Goal: Task Accomplishment & Management: Use online tool/utility

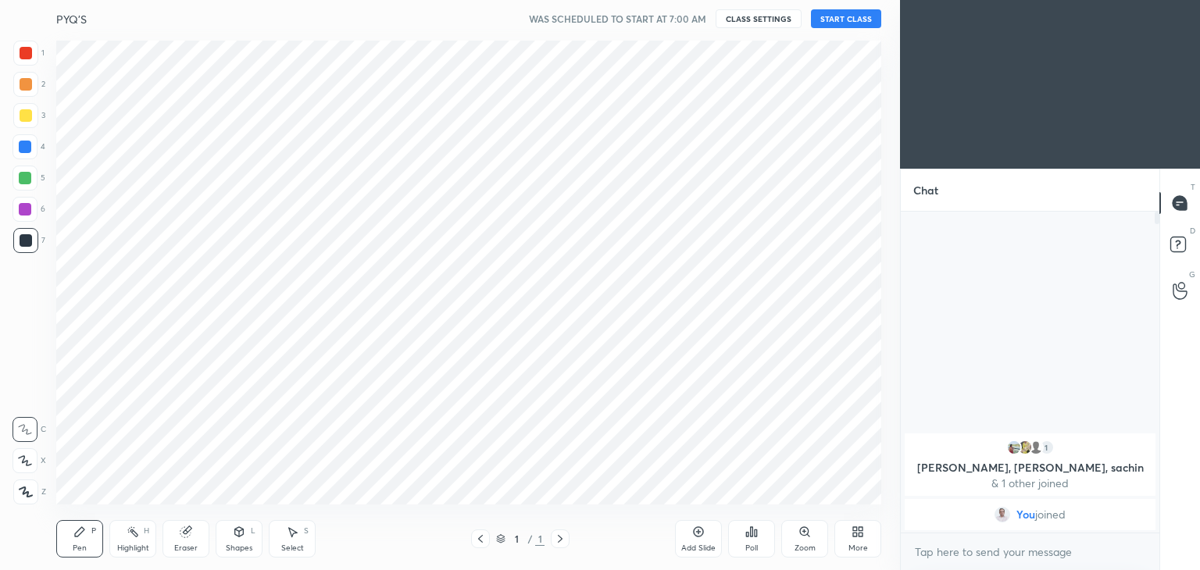
scroll to position [77647, 77281]
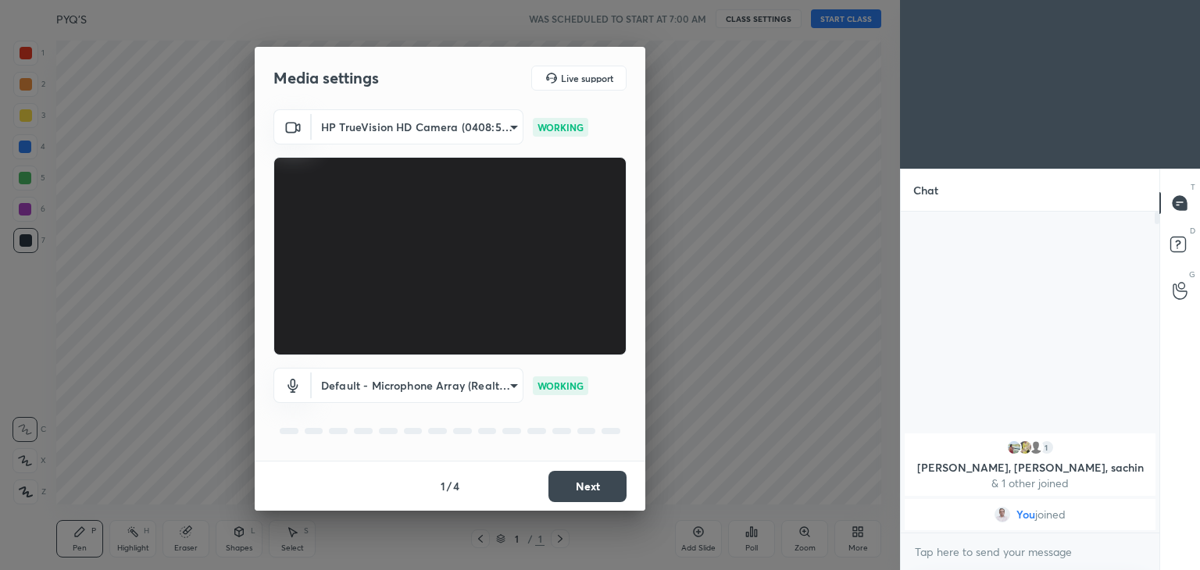
click at [596, 487] on button "Next" at bounding box center [587, 486] width 78 height 31
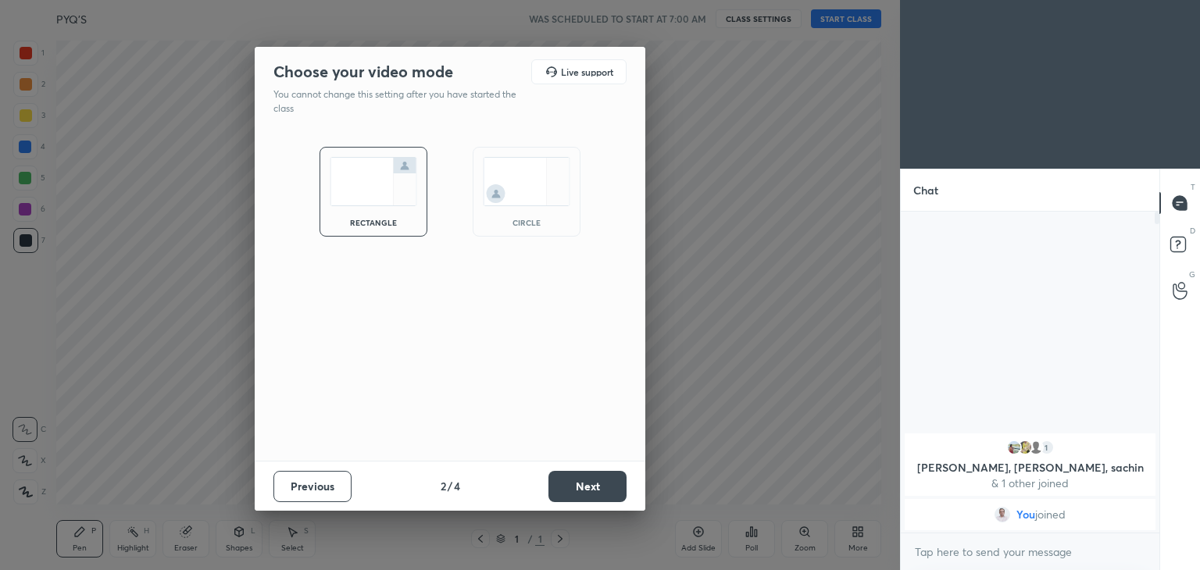
click at [596, 487] on button "Next" at bounding box center [587, 486] width 78 height 31
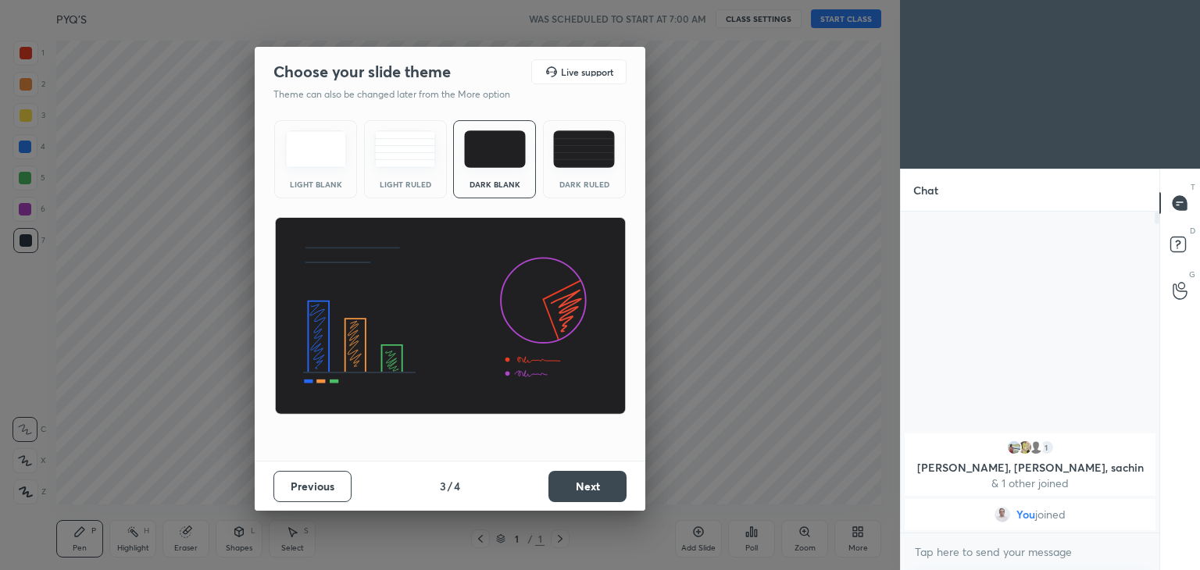
click at [596, 487] on button "Next" at bounding box center [587, 486] width 78 height 31
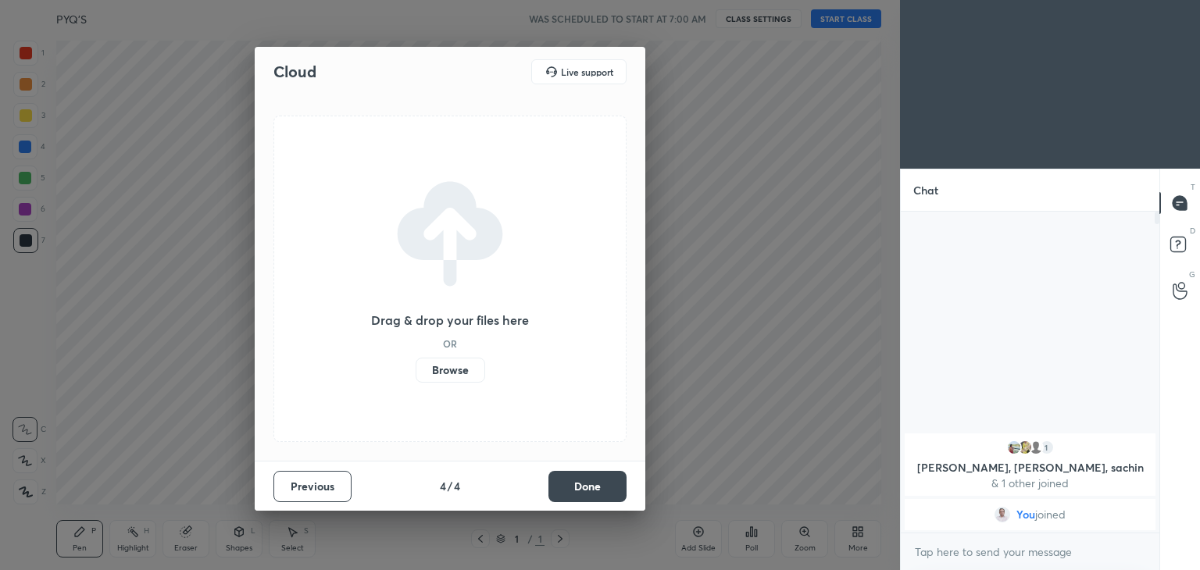
click at [596, 487] on button "Done" at bounding box center [587, 486] width 78 height 31
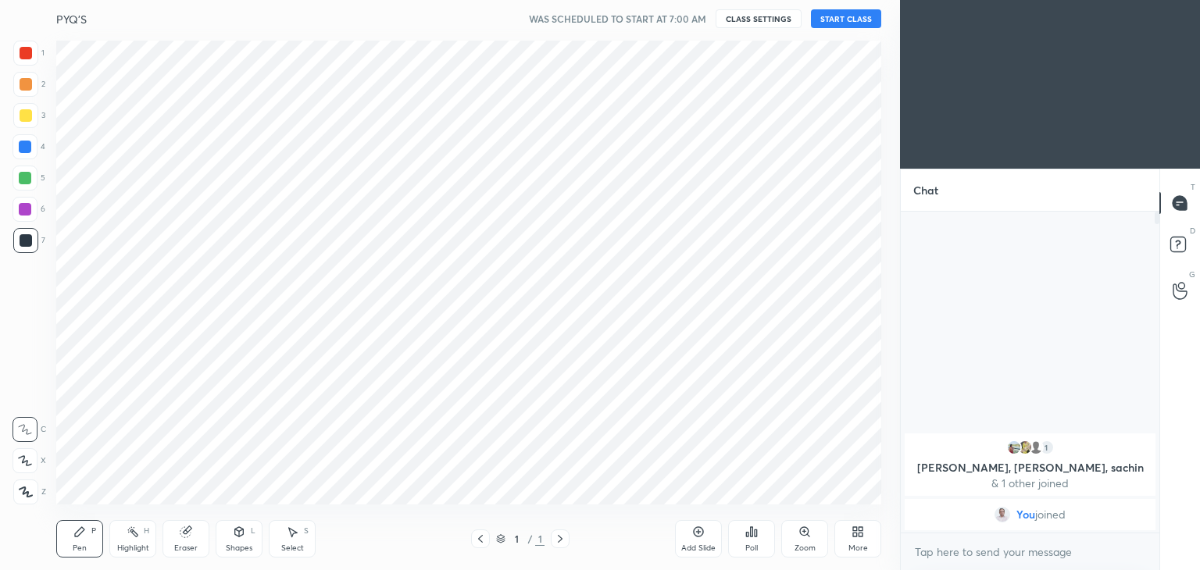
click at [834, 16] on button "START CLASS" at bounding box center [846, 18] width 70 height 19
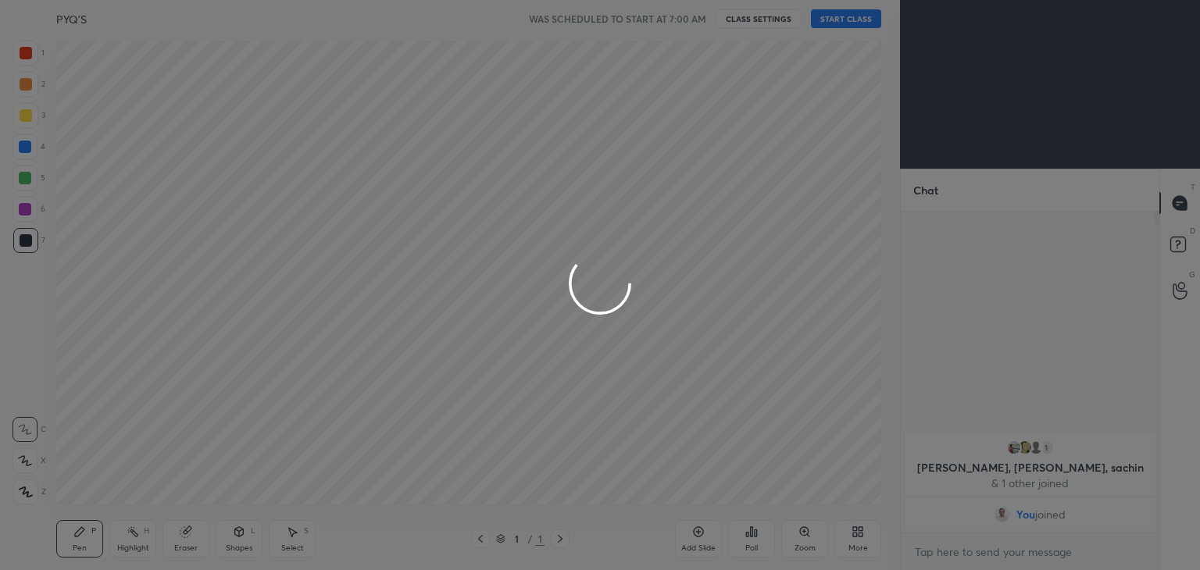
type textarea "x"
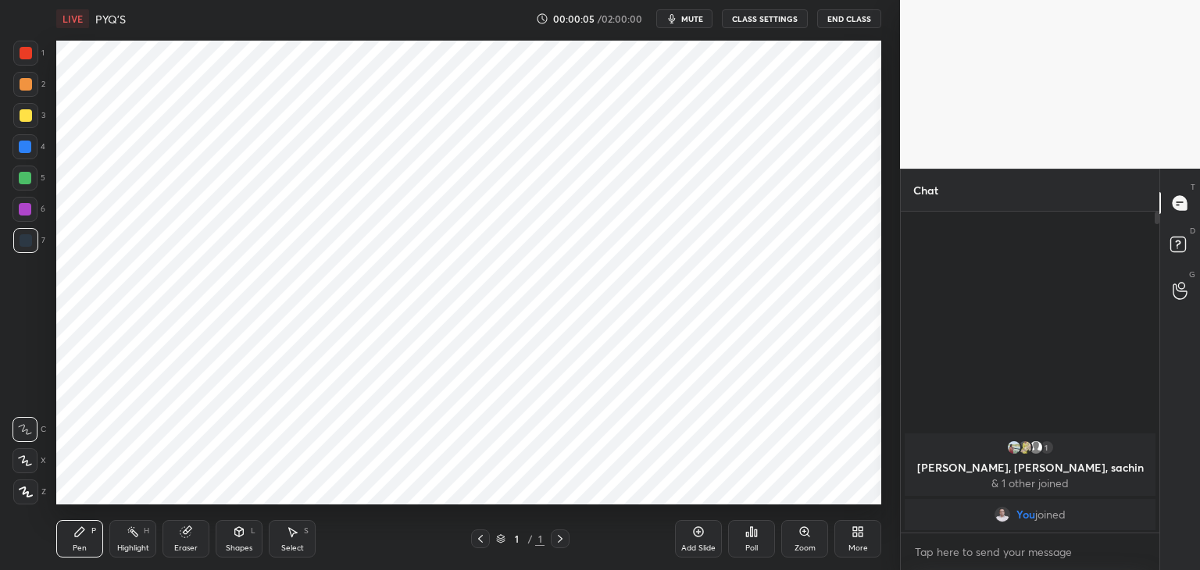
click at [855, 534] on icon at bounding box center [855, 535] width 4 height 4
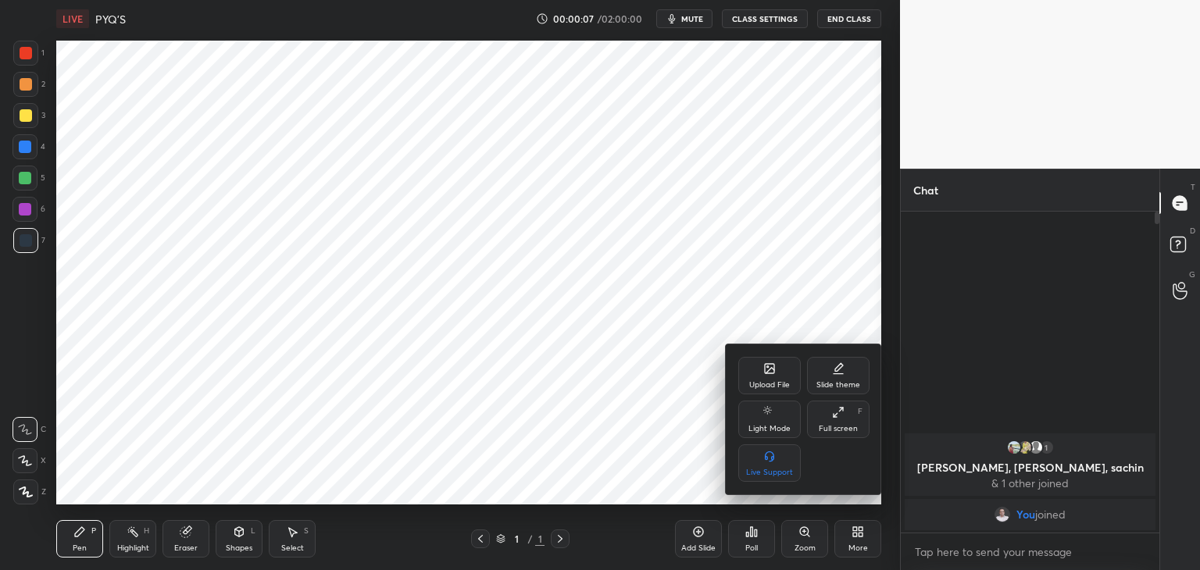
click at [765, 381] on div "Upload File" at bounding box center [769, 385] width 41 height 8
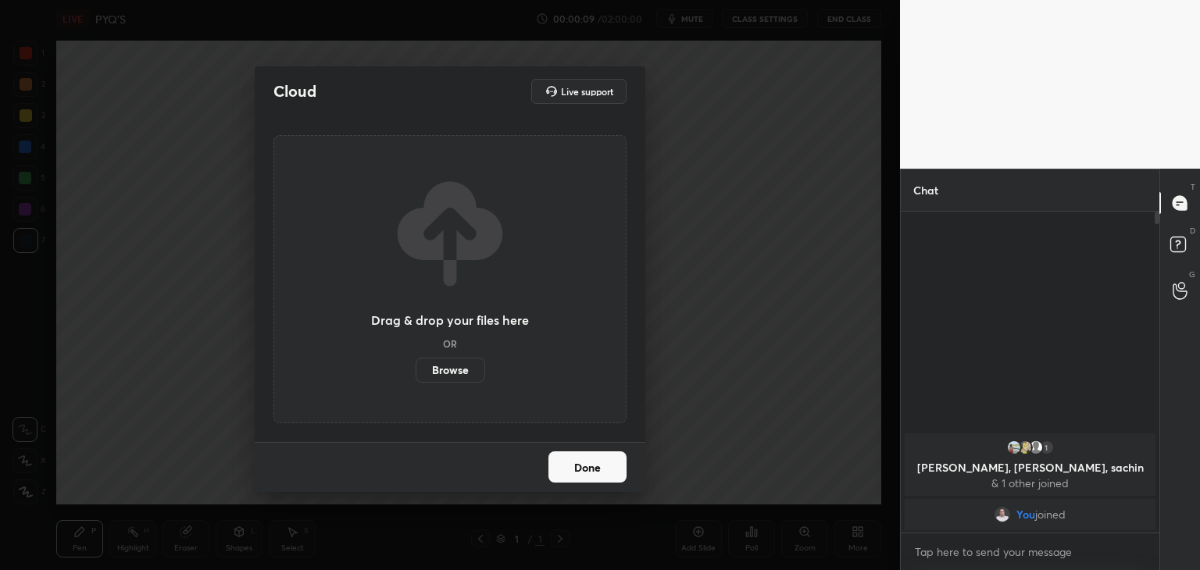
click at [463, 377] on label "Browse" at bounding box center [451, 370] width 70 height 25
click at [416, 377] on input "Browse" at bounding box center [416, 370] width 0 height 25
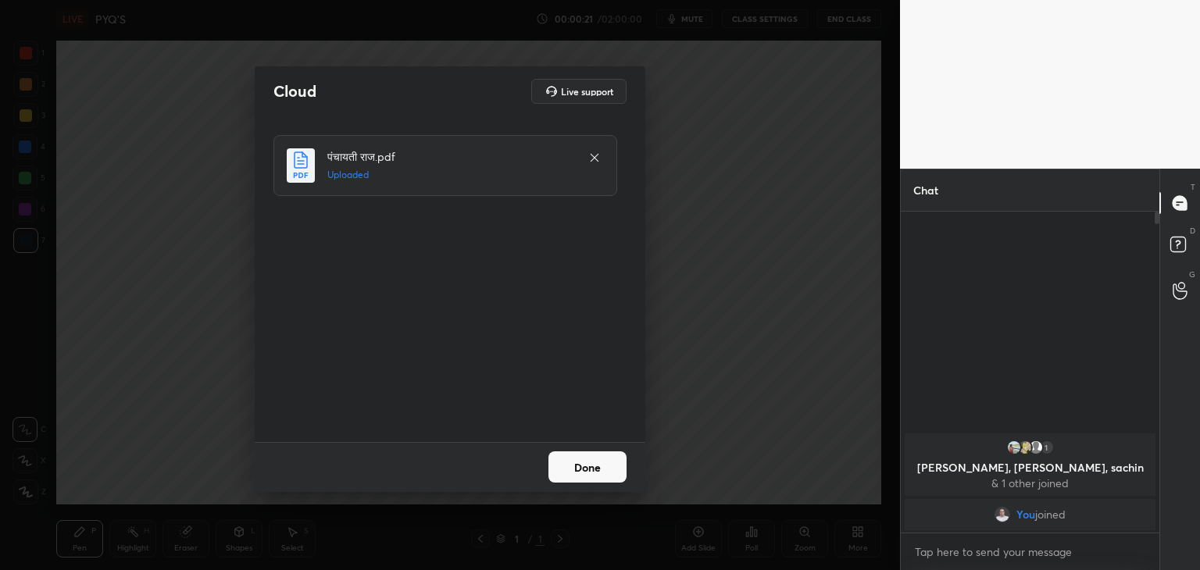
click at [580, 469] on button "Done" at bounding box center [587, 467] width 78 height 31
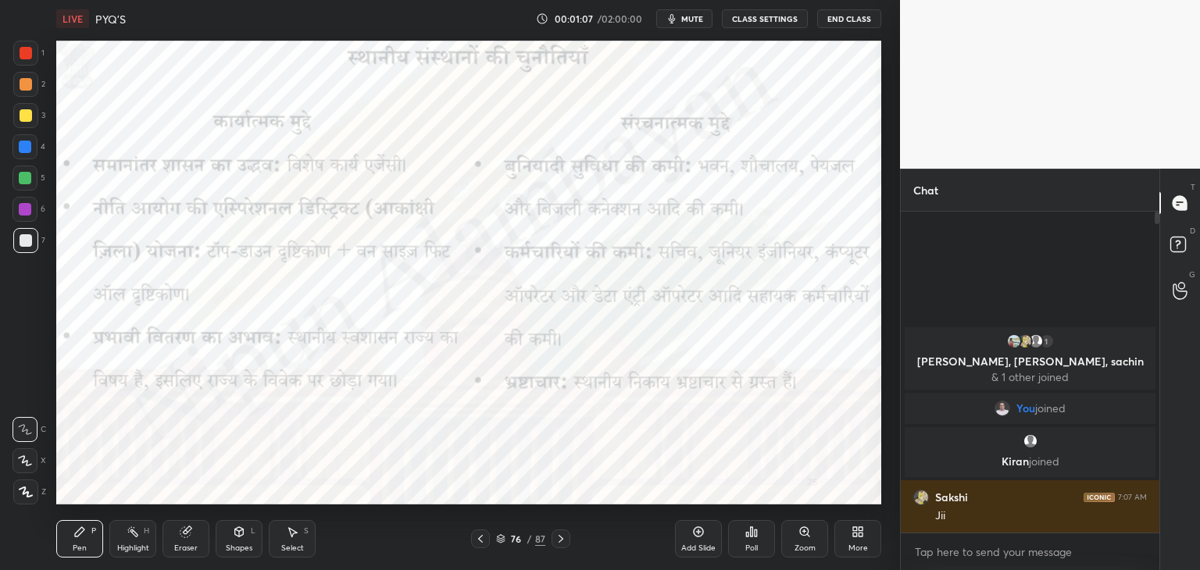
click at [23, 55] on div at bounding box center [26, 53] width 12 height 12
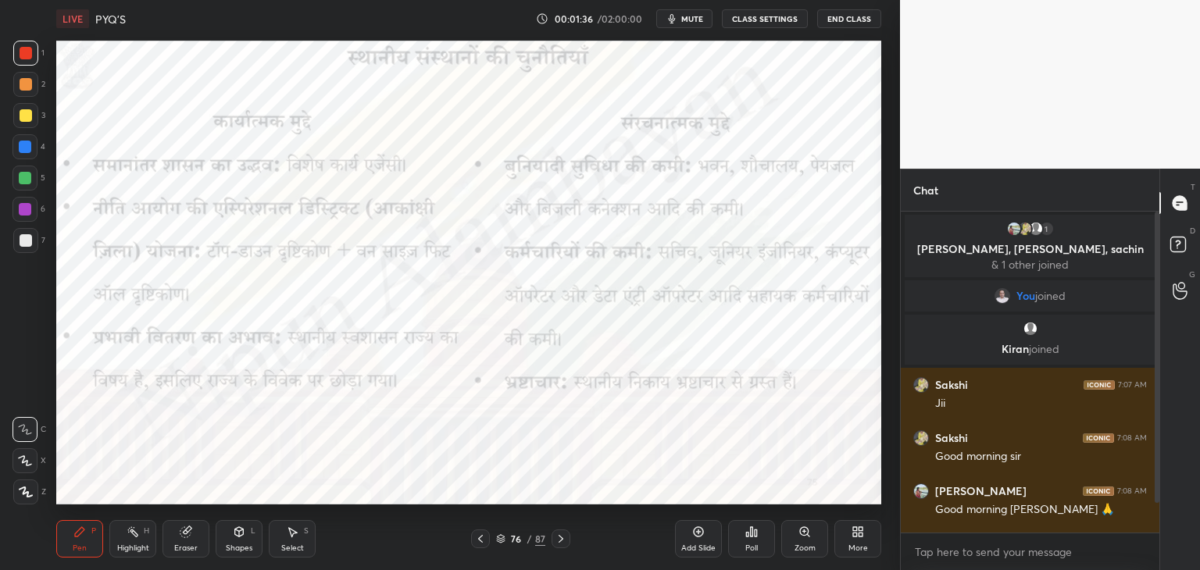
click at [697, 542] on div "Add Slide" at bounding box center [698, 538] width 47 height 37
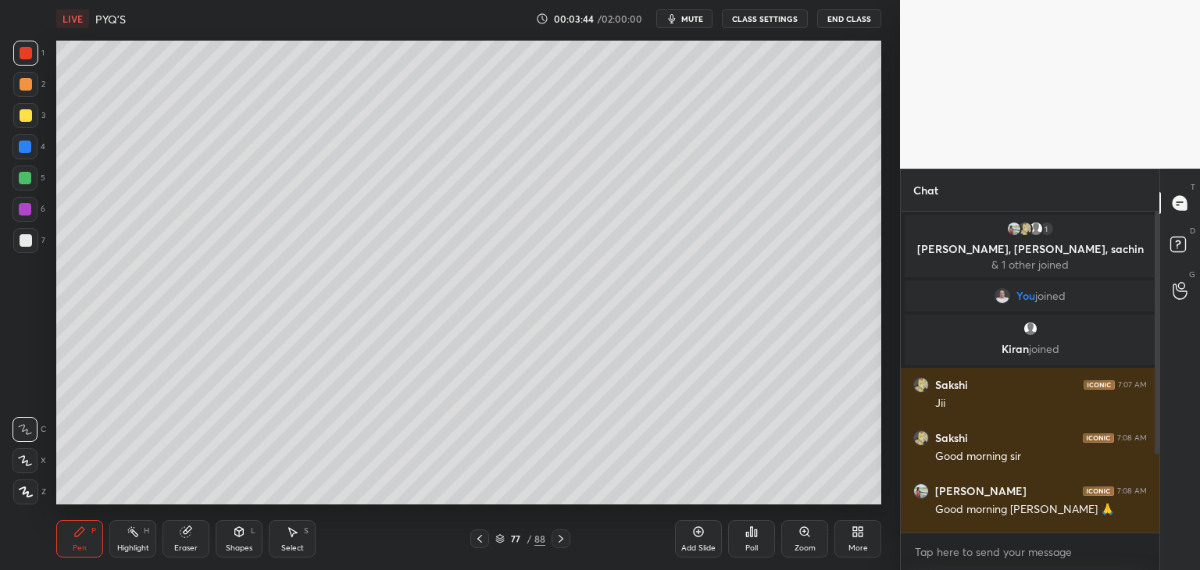
click at [559, 538] on icon at bounding box center [561, 539] width 12 height 12
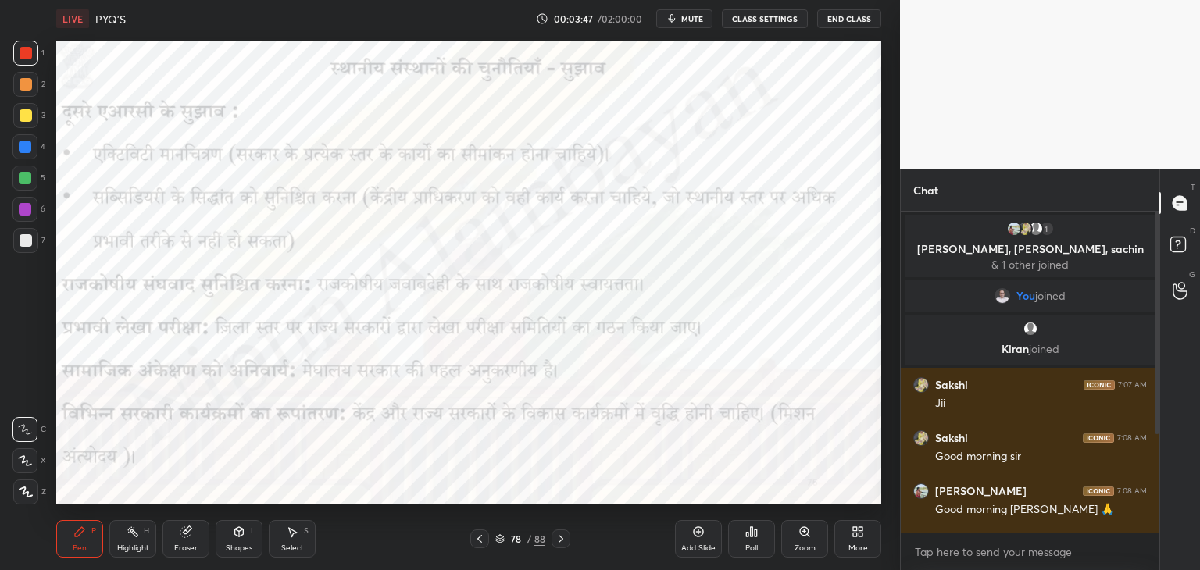
click at [481, 541] on icon at bounding box center [479, 539] width 5 height 8
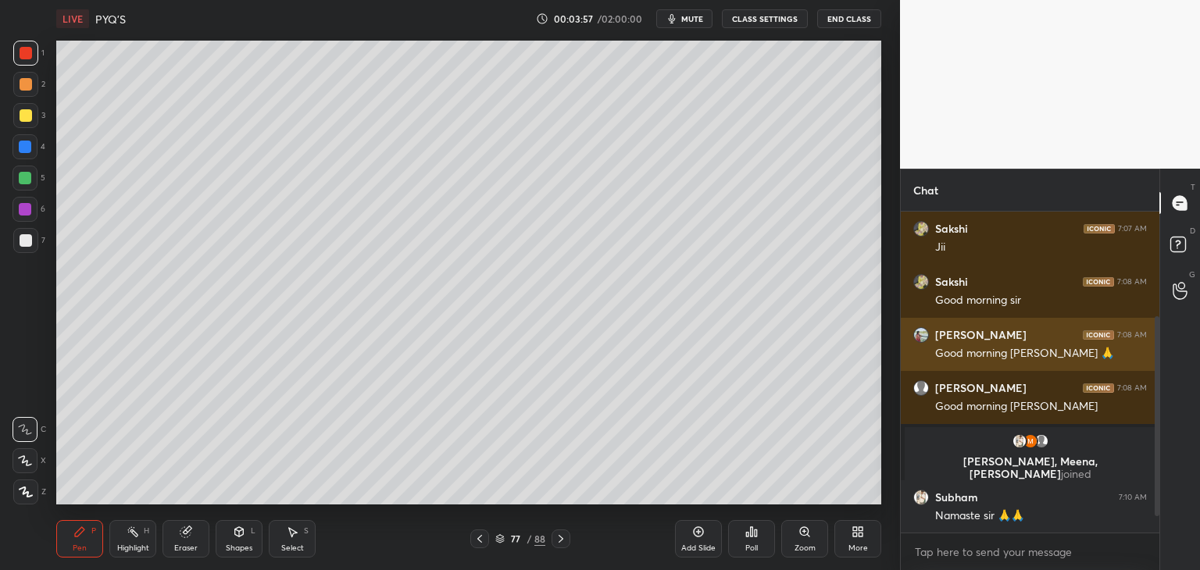
scroll to position [212, 0]
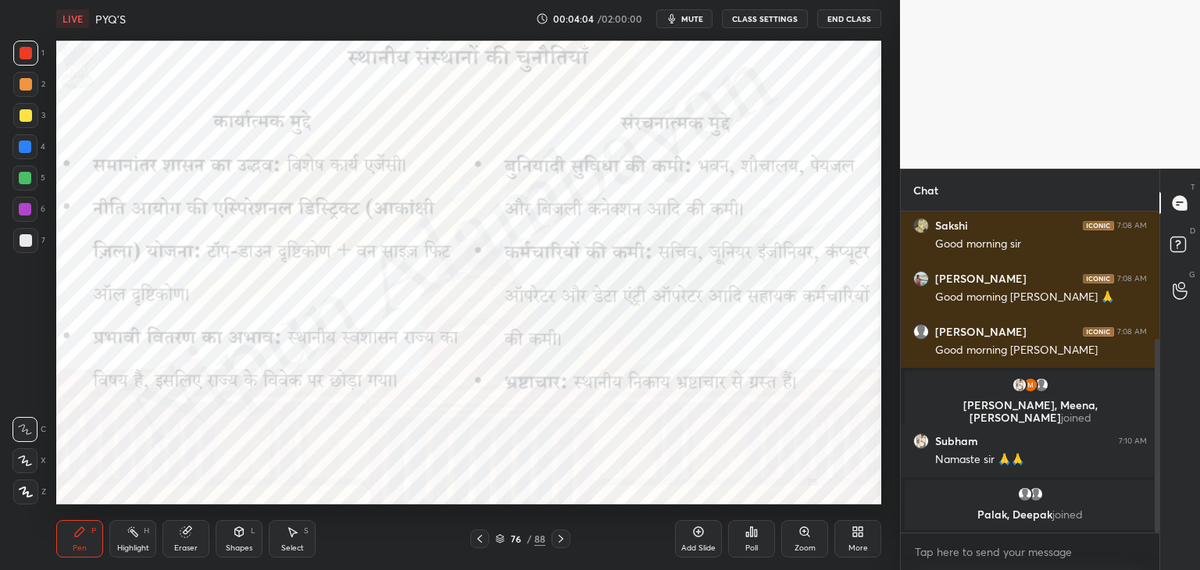
click at [566, 541] on icon at bounding box center [561, 539] width 12 height 12
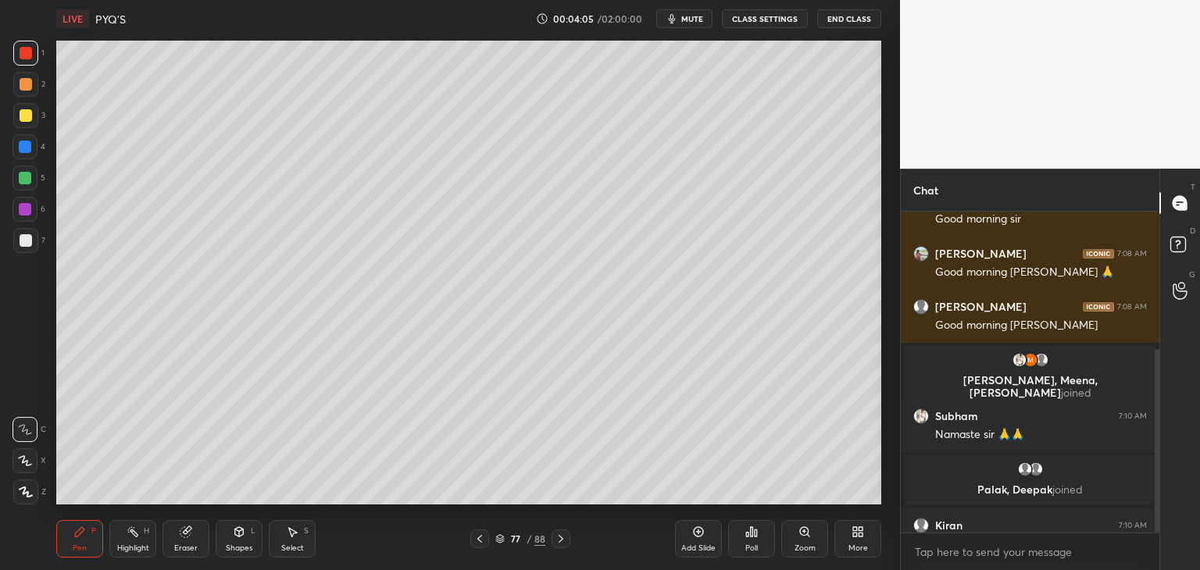
scroll to position [241, 0]
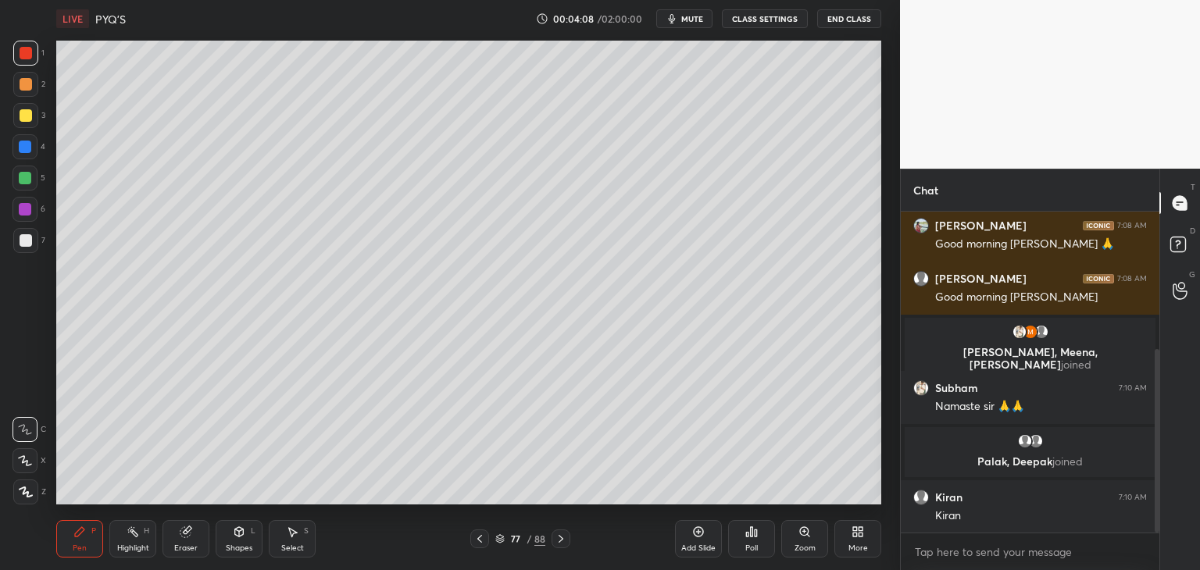
click at [480, 541] on icon at bounding box center [479, 539] width 12 height 12
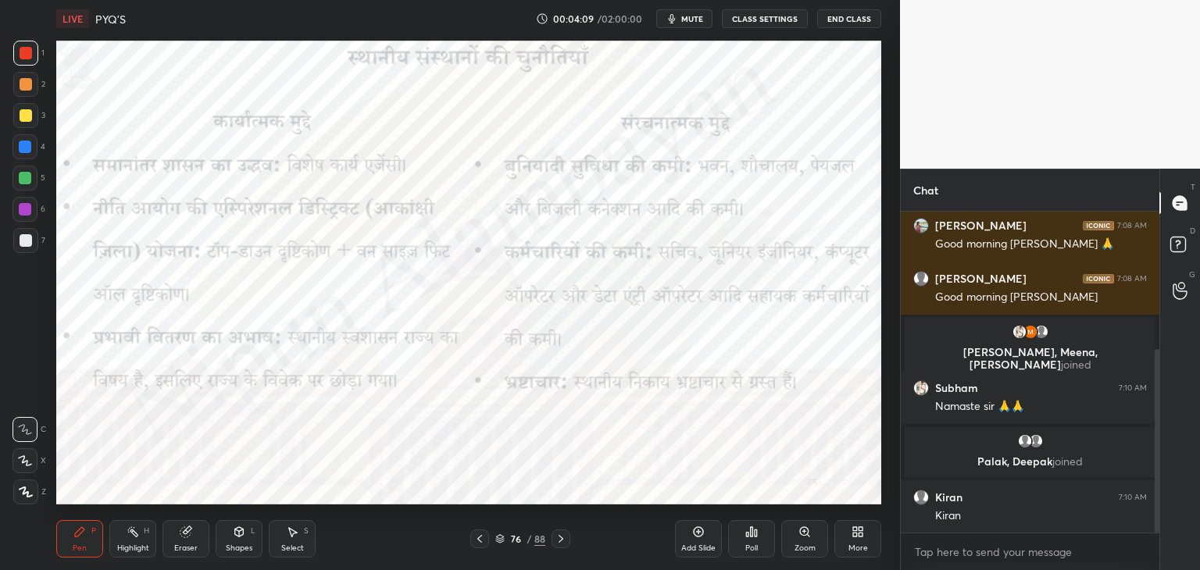
click at [562, 540] on icon at bounding box center [561, 539] width 5 height 8
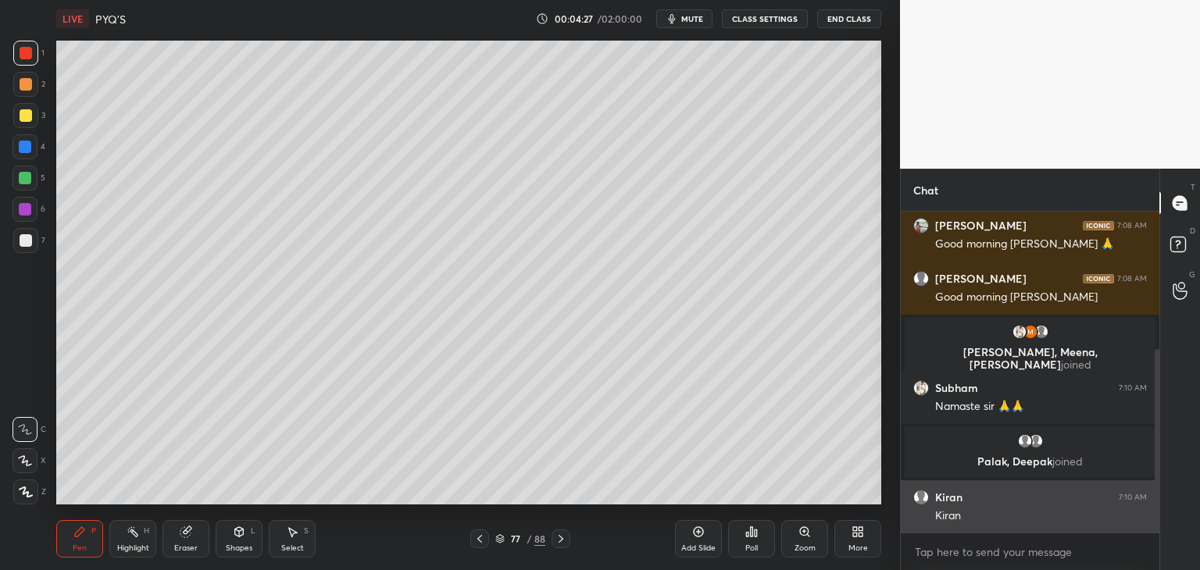
scroll to position [294, 0]
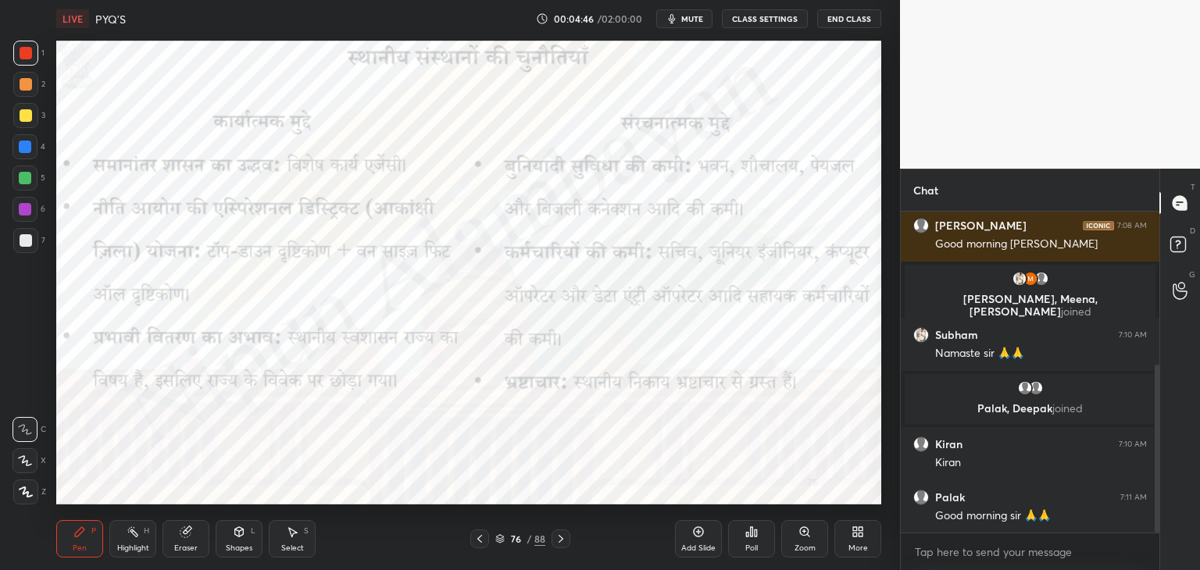
click at [184, 533] on icon at bounding box center [185, 532] width 10 height 10
click at [20, 491] on span "Erase all" at bounding box center [24, 492] width 23 height 11
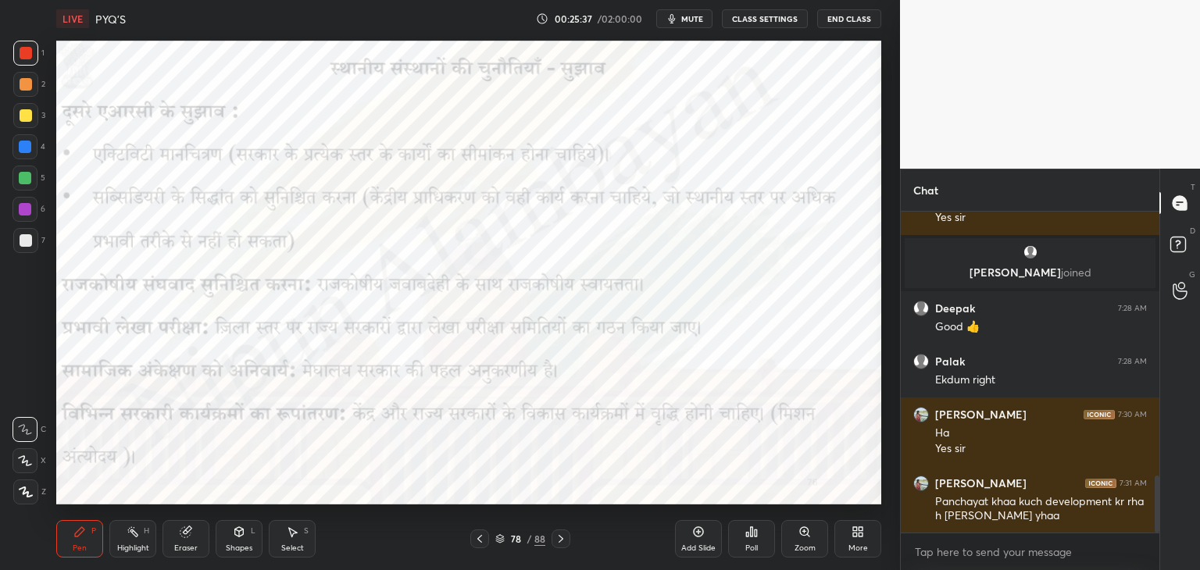
scroll to position [1536, 0]
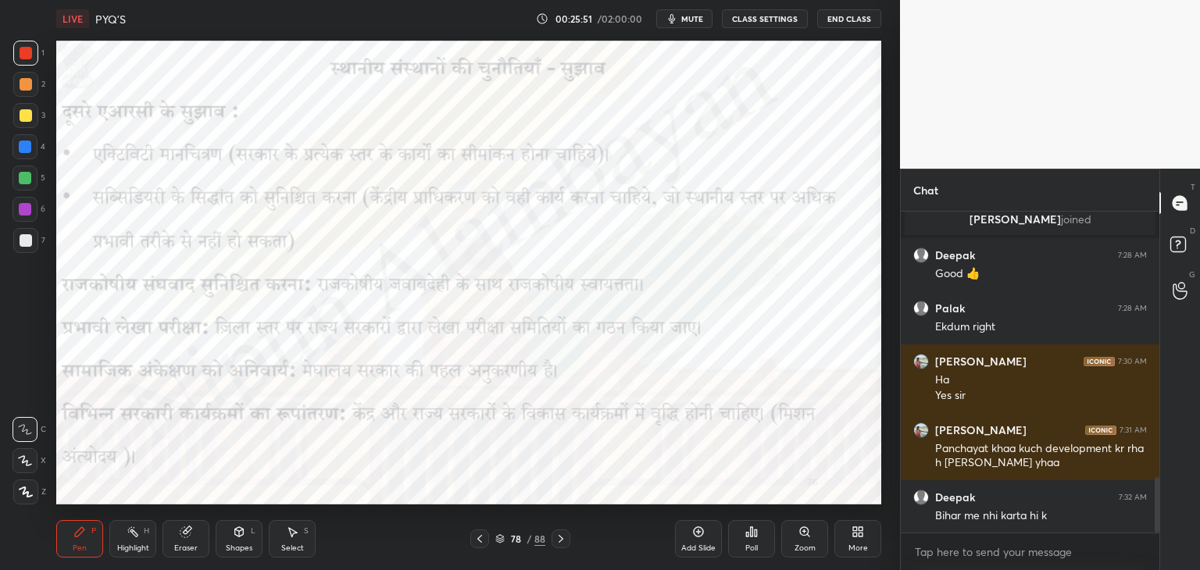
click at [699, 18] on span "mute" at bounding box center [692, 18] width 22 height 11
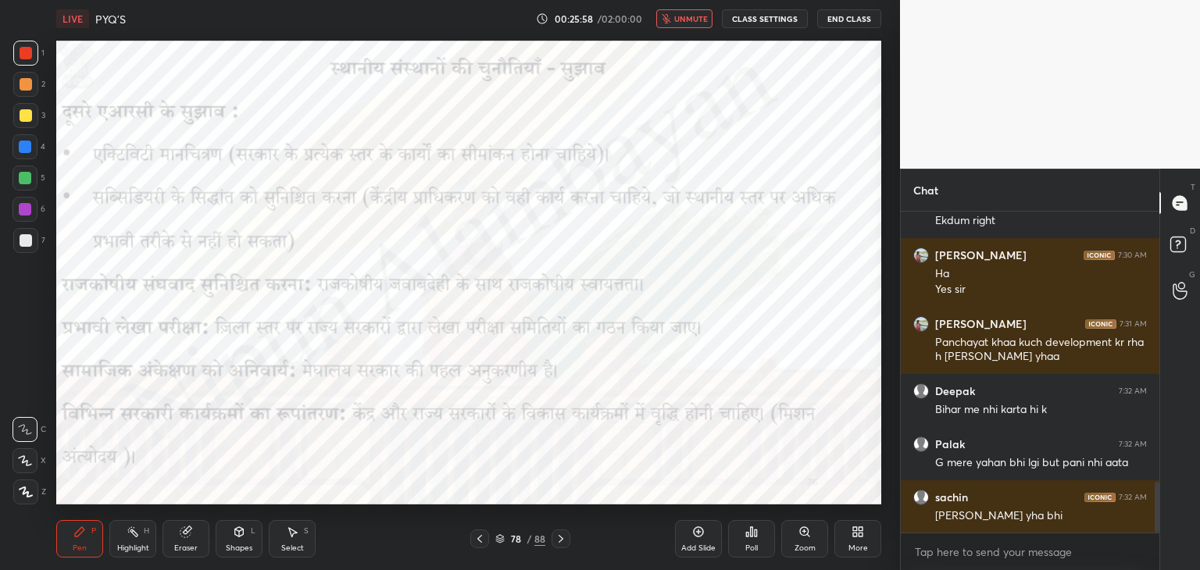
scroll to position [1709, 0]
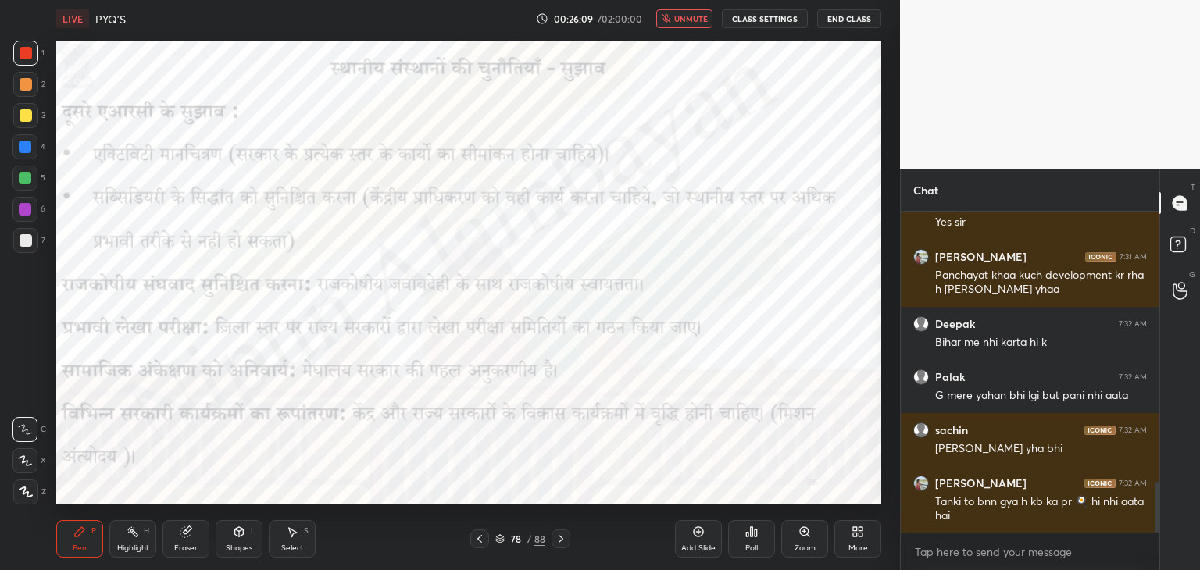
click at [699, 18] on span "unmute" at bounding box center [691, 18] width 34 height 11
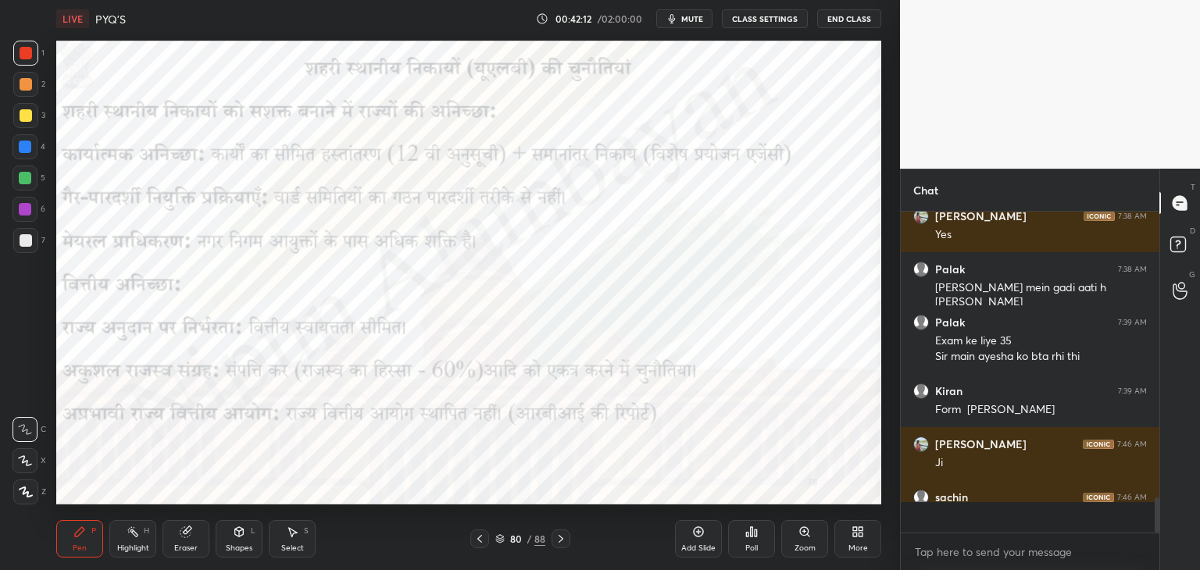
scroll to position [2628, 0]
click at [703, 537] on icon at bounding box center [698, 532] width 12 height 12
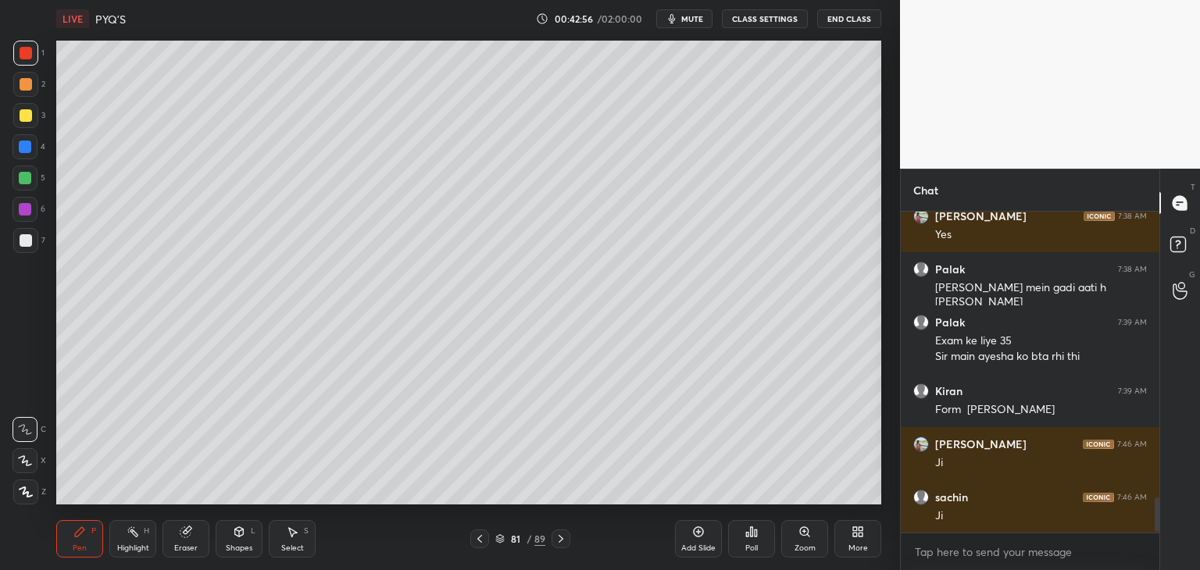
scroll to position [2681, 0]
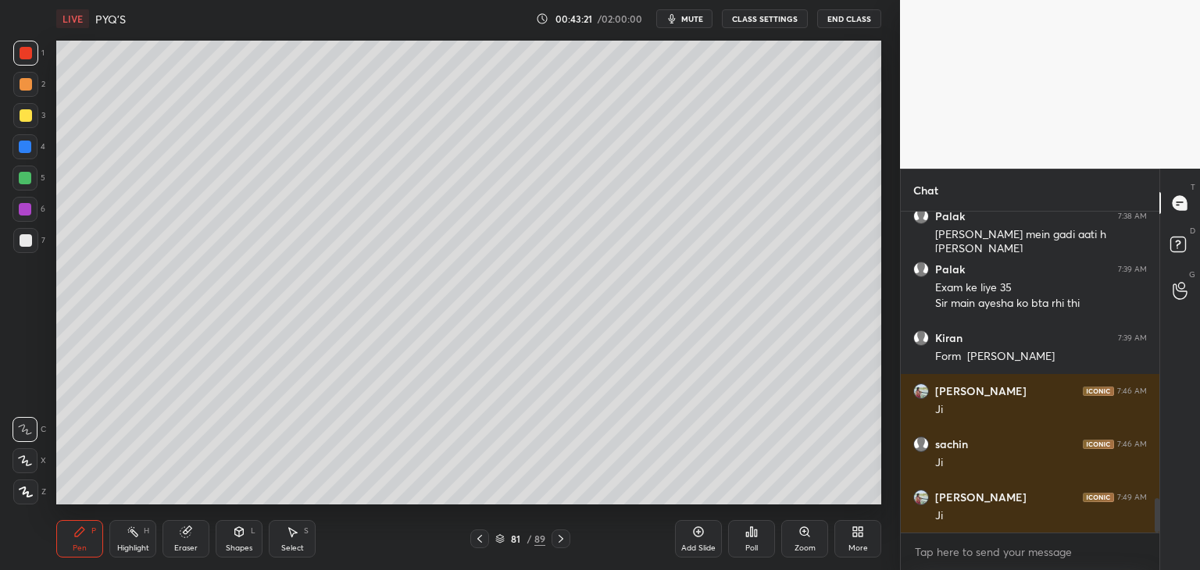
click at [26, 117] on div at bounding box center [26, 115] width 12 height 12
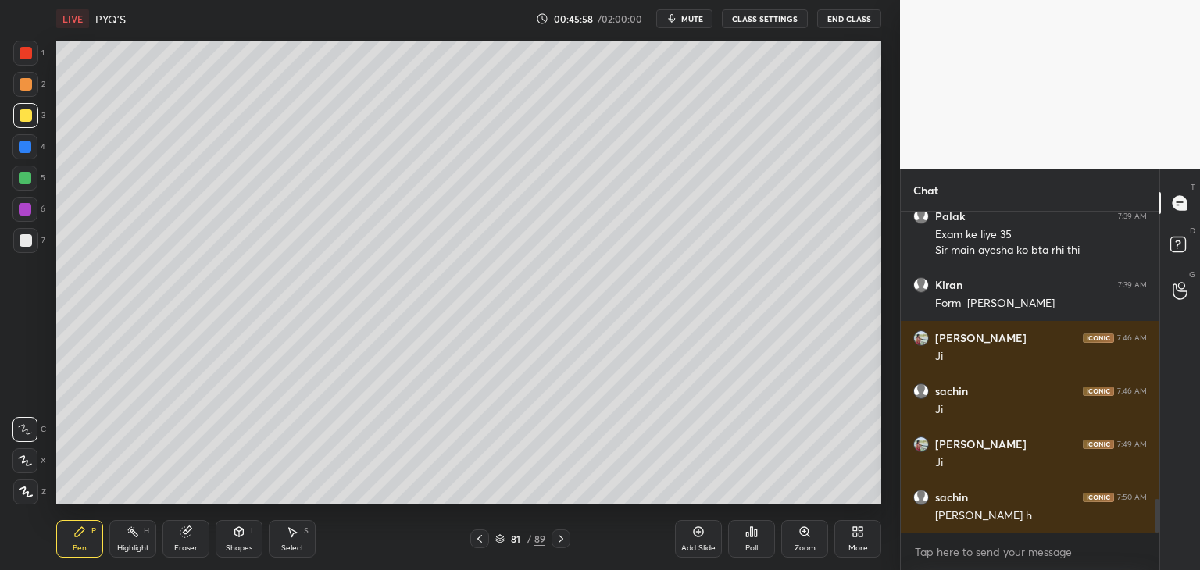
click at [474, 544] on icon at bounding box center [479, 539] width 12 height 12
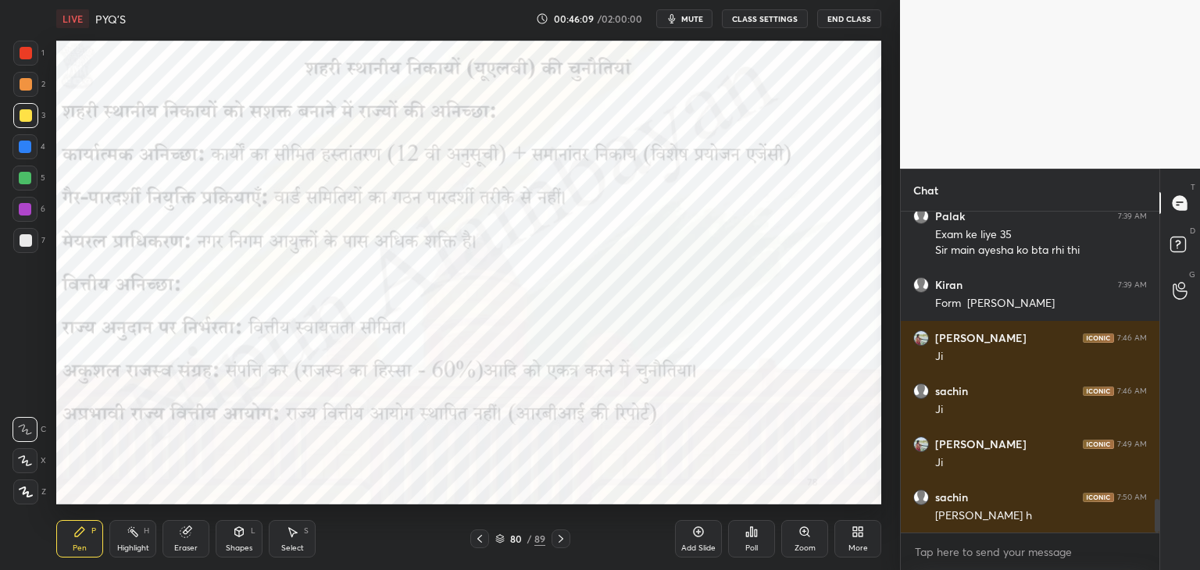
click at [28, 84] on div at bounding box center [26, 84] width 12 height 12
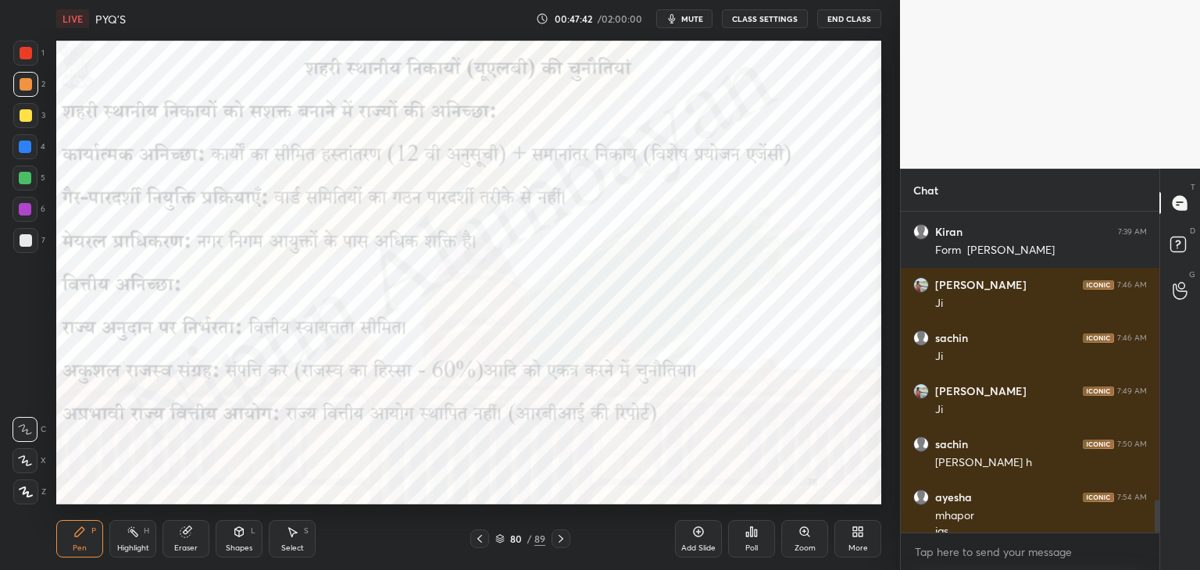
scroll to position [2803, 0]
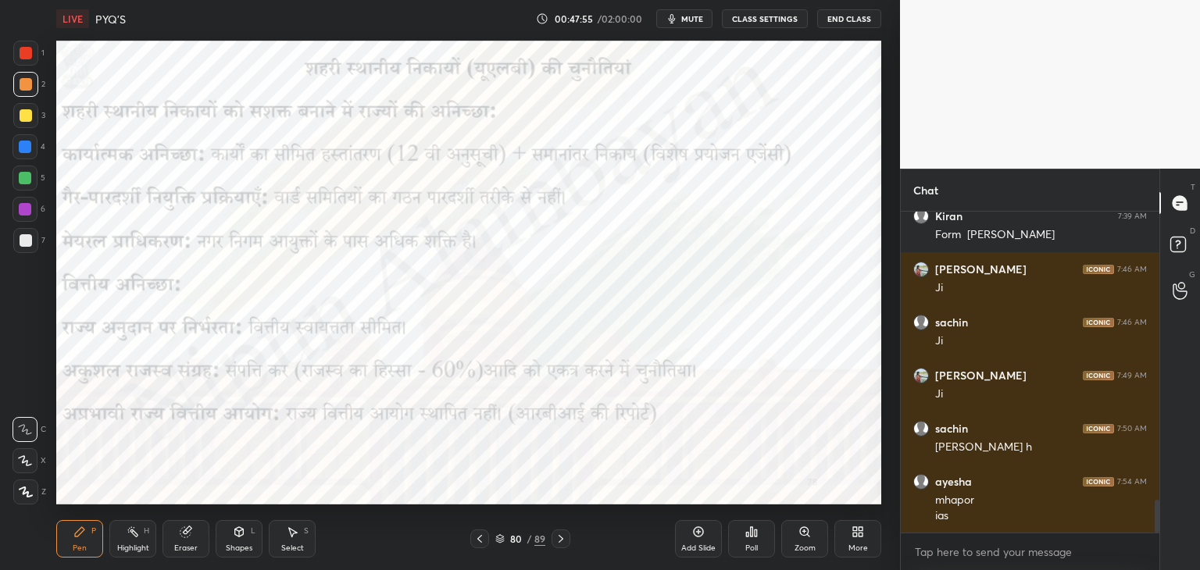
click at [688, 20] on span "mute" at bounding box center [692, 18] width 22 height 11
click at [687, 17] on span "unmute" at bounding box center [691, 18] width 34 height 11
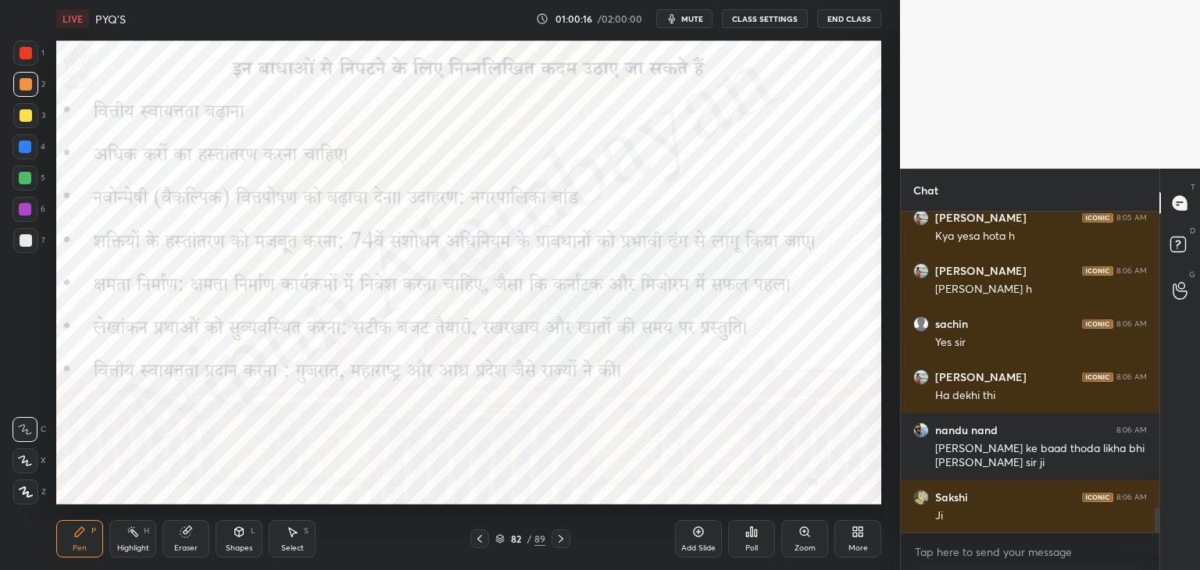
scroll to position [3818, 0]
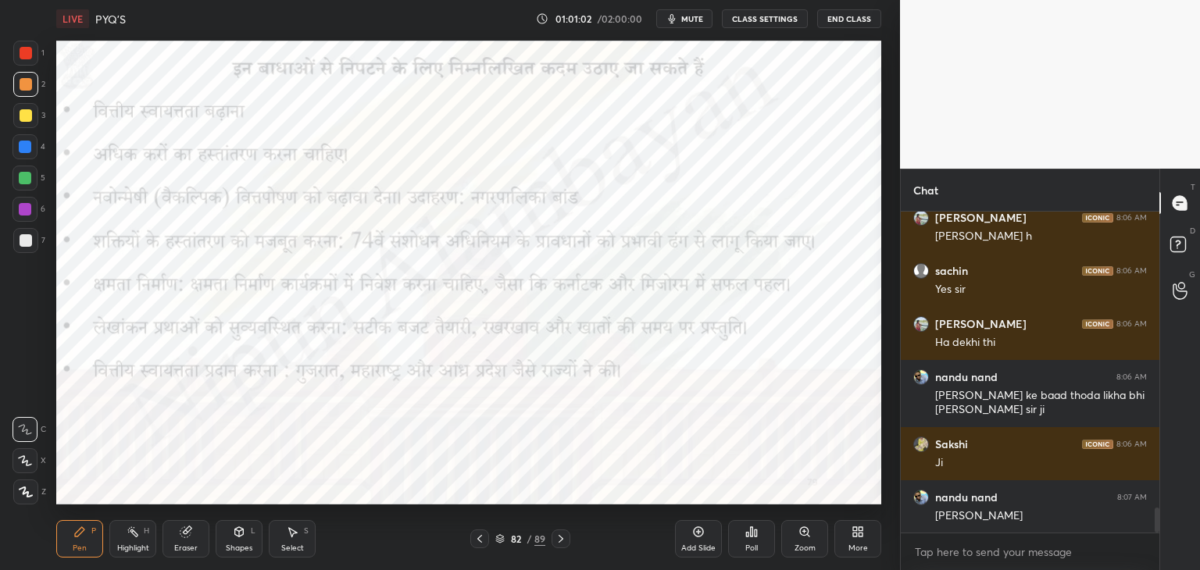
click at [688, 16] on span "mute" at bounding box center [692, 18] width 22 height 11
click at [688, 16] on span "unmute" at bounding box center [691, 18] width 34 height 11
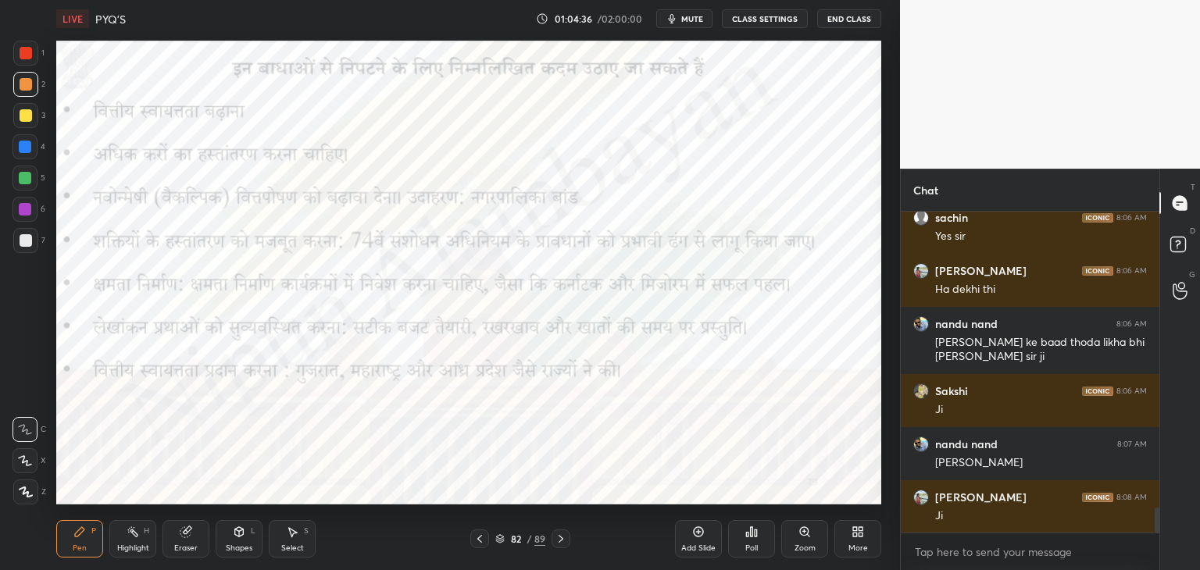
click at [683, 18] on button "mute" at bounding box center [684, 18] width 56 height 19
click at [683, 18] on span "unmute" at bounding box center [691, 18] width 34 height 11
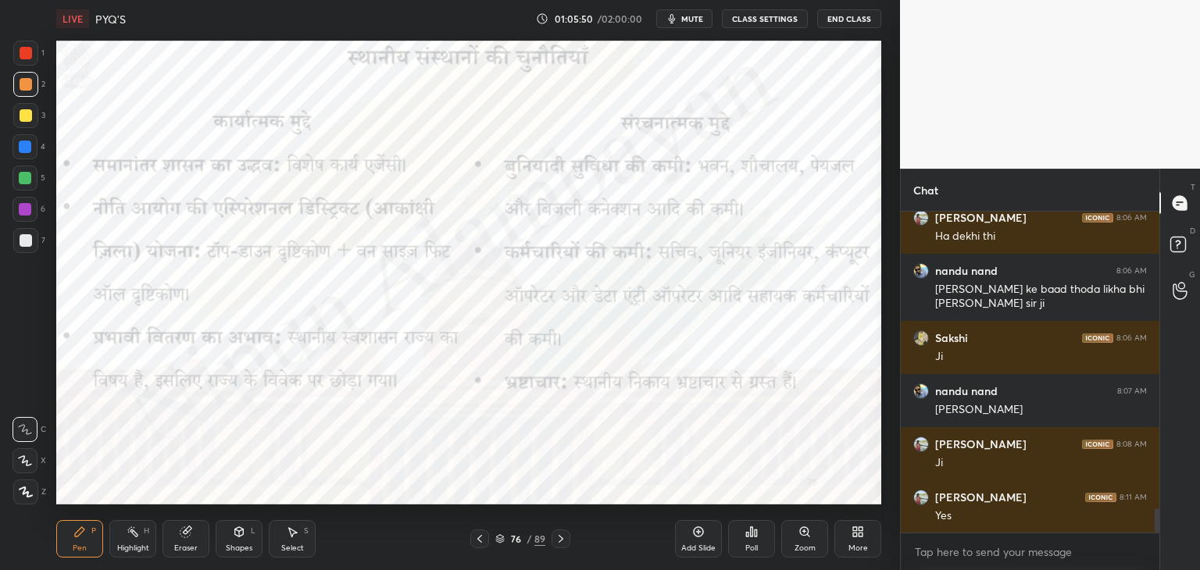
click at [683, 18] on button "mute" at bounding box center [684, 18] width 56 height 19
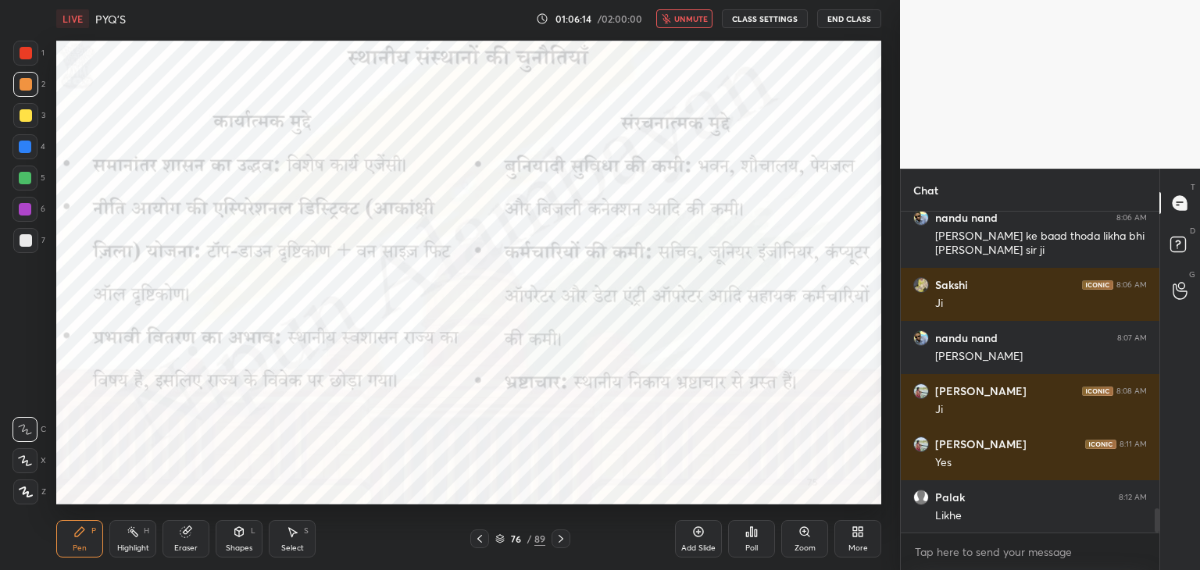
click at [683, 18] on span "unmute" at bounding box center [691, 18] width 34 height 11
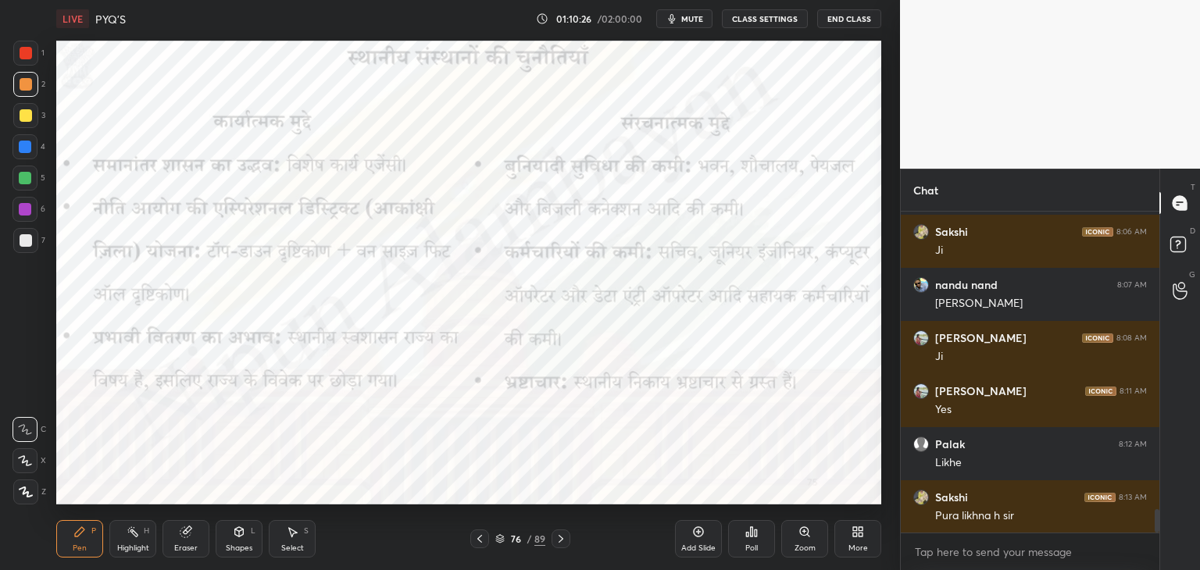
scroll to position [4084, 0]
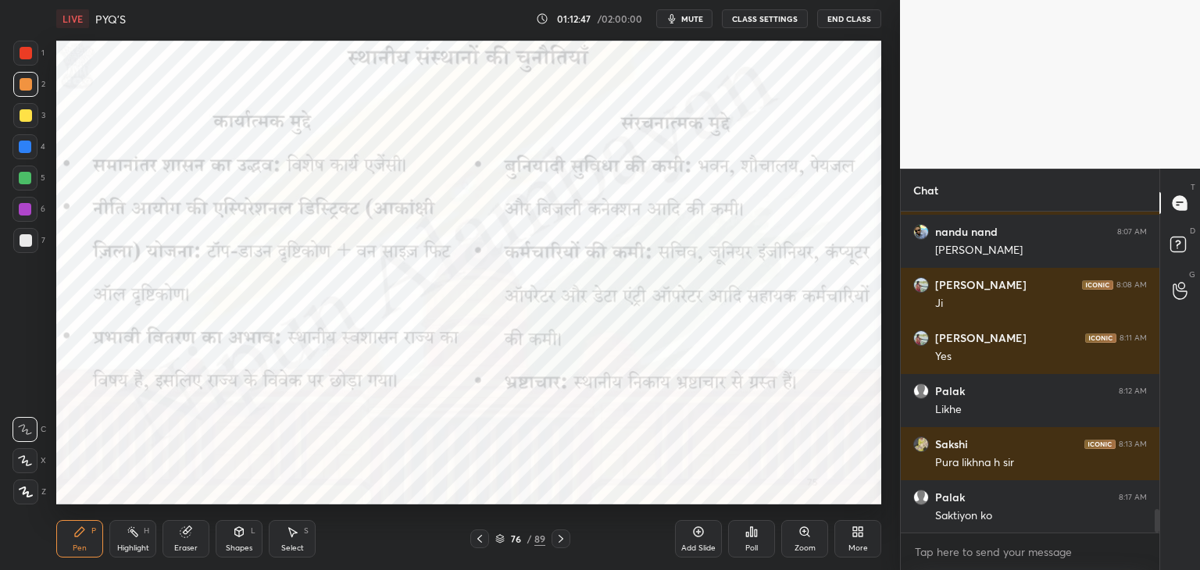
click at [695, 20] on span "mute" at bounding box center [692, 18] width 22 height 11
click at [695, 20] on span "unmute" at bounding box center [691, 18] width 34 height 11
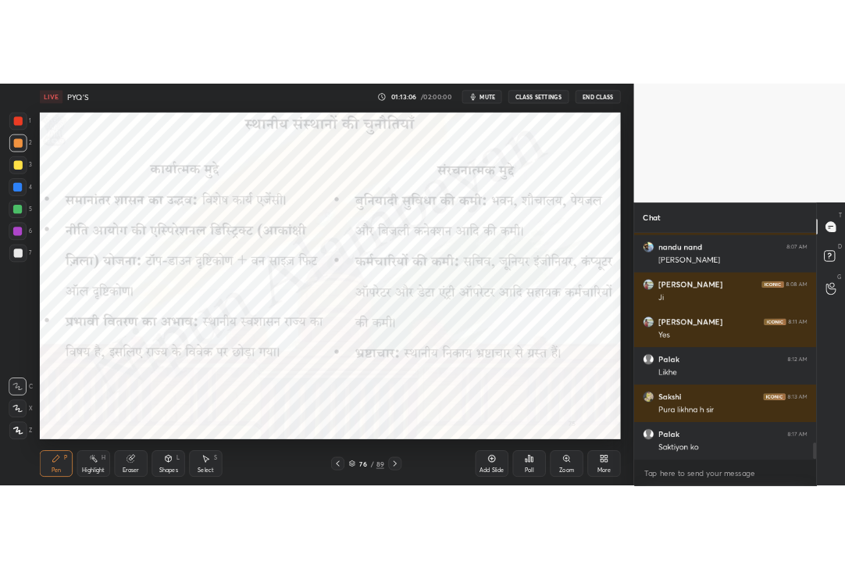
scroll to position [4137, 0]
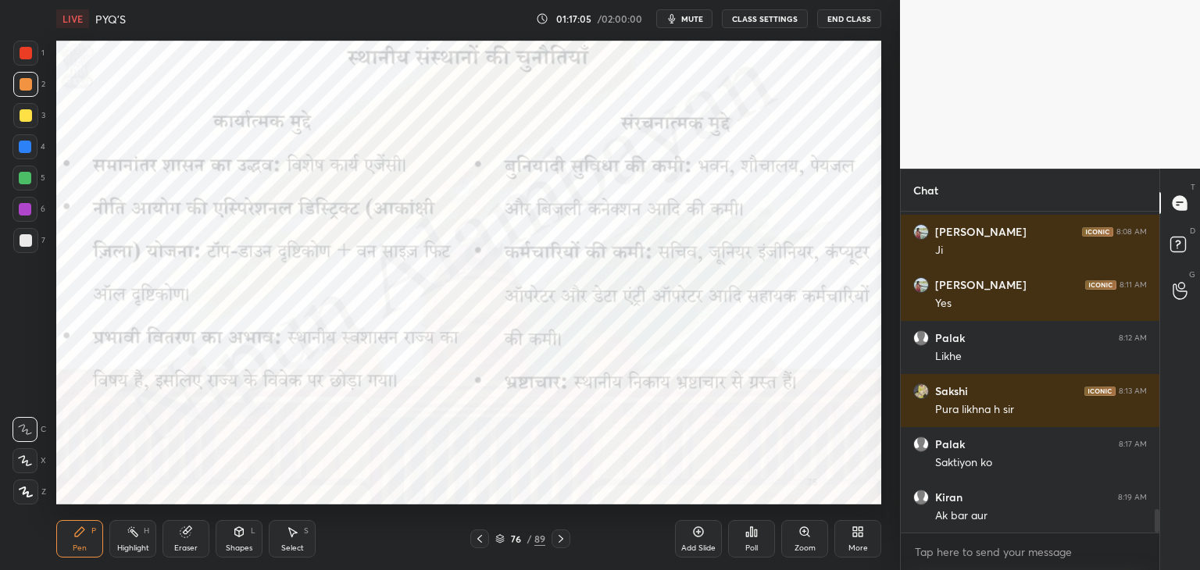
click at [676, 19] on icon "button" at bounding box center [672, 18] width 7 height 9
click at [676, 19] on button "unmute" at bounding box center [684, 18] width 56 height 19
click at [678, 19] on icon "button" at bounding box center [672, 18] width 12 height 12
click at [681, 19] on span "unmute" at bounding box center [691, 18] width 34 height 11
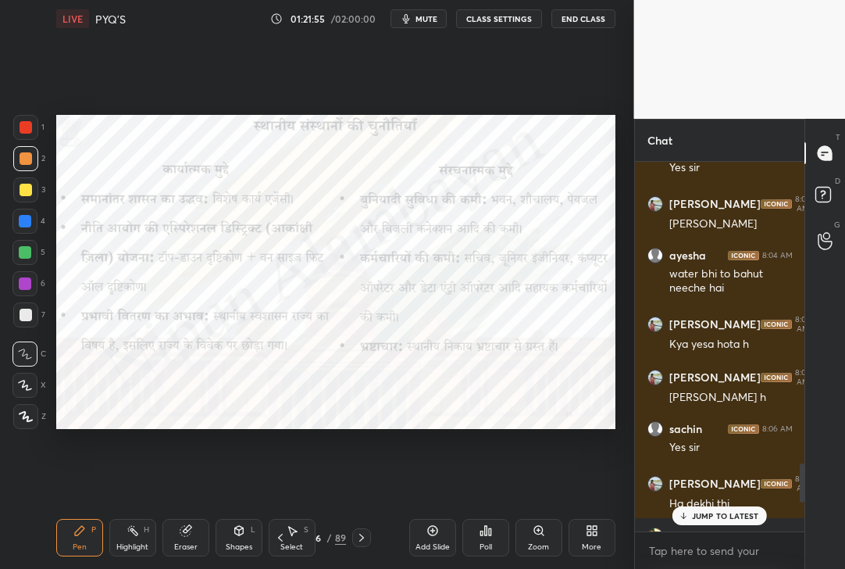
scroll to position [0, 0]
click at [709, 516] on p "JUMP TO LATEST" at bounding box center [725, 515] width 67 height 9
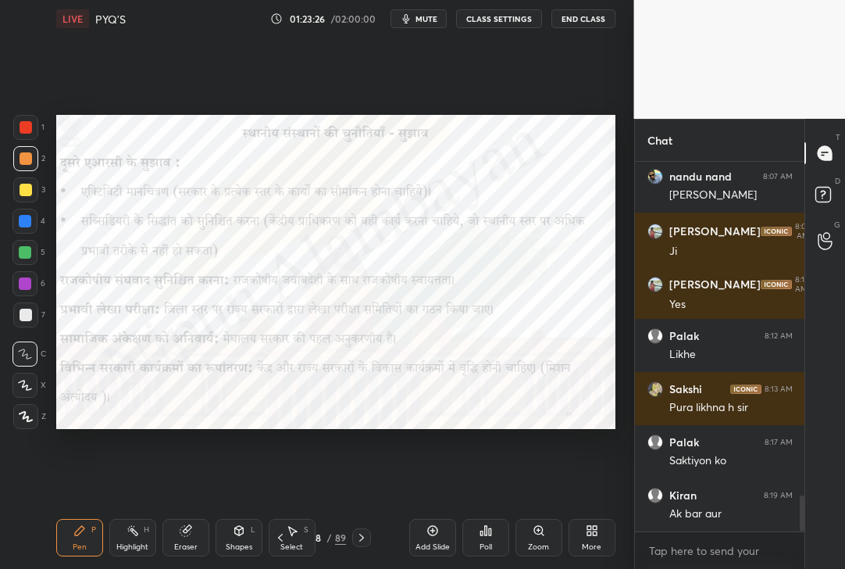
click at [409, 16] on icon "button" at bounding box center [406, 18] width 12 height 12
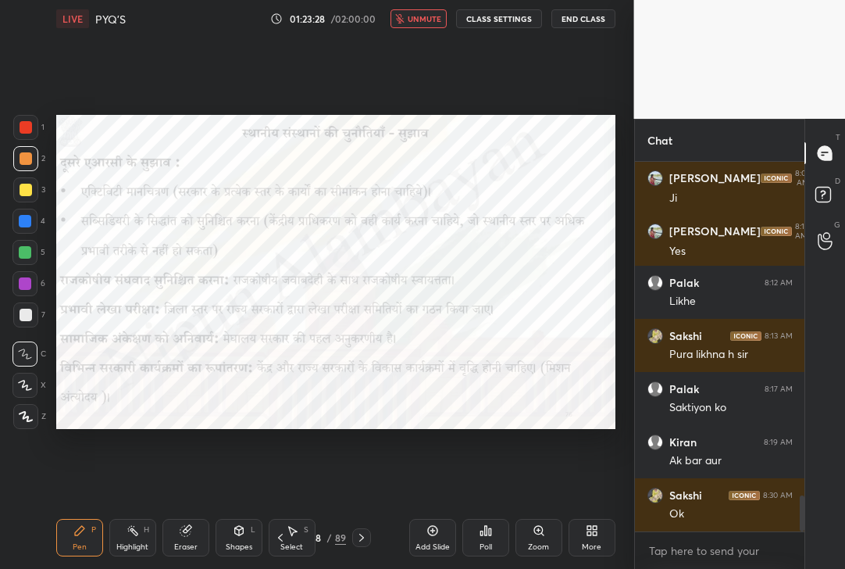
click at [409, 16] on button "unmute" at bounding box center [419, 18] width 56 height 19
click at [409, 16] on icon "button" at bounding box center [406, 18] width 12 height 12
click at [25, 331] on div "7" at bounding box center [29, 317] width 32 height 31
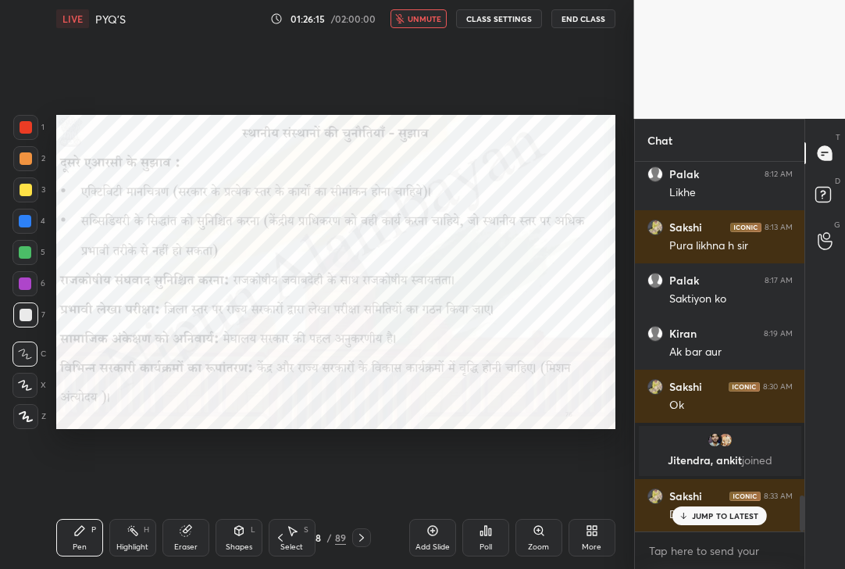
scroll to position [3478, 0]
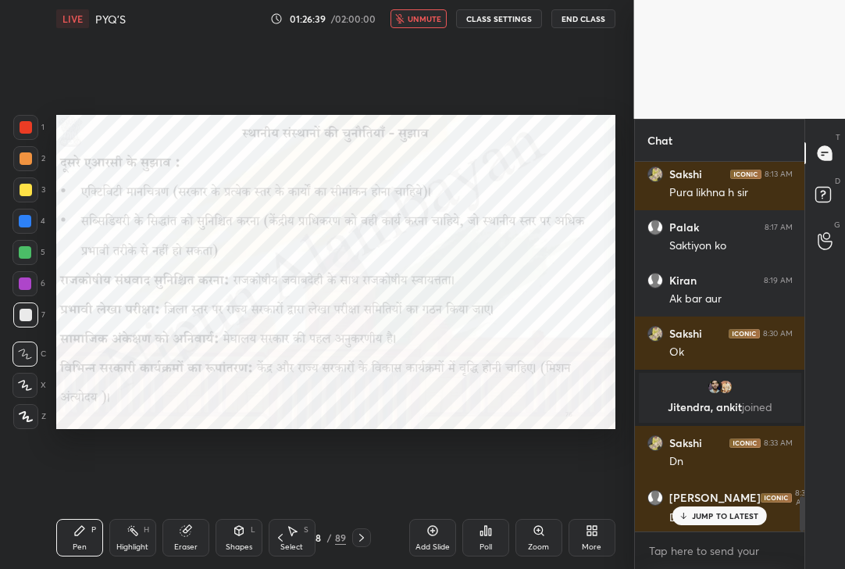
click at [430, 20] on span "unmute" at bounding box center [425, 18] width 34 height 11
click at [716, 516] on p "JUMP TO LATEST" at bounding box center [725, 515] width 67 height 9
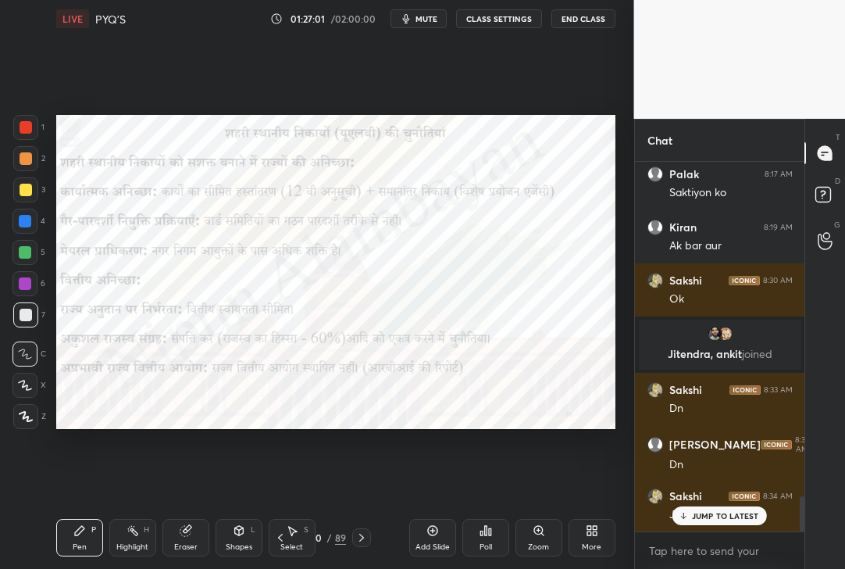
click at [188, 530] on icon at bounding box center [185, 531] width 10 height 10
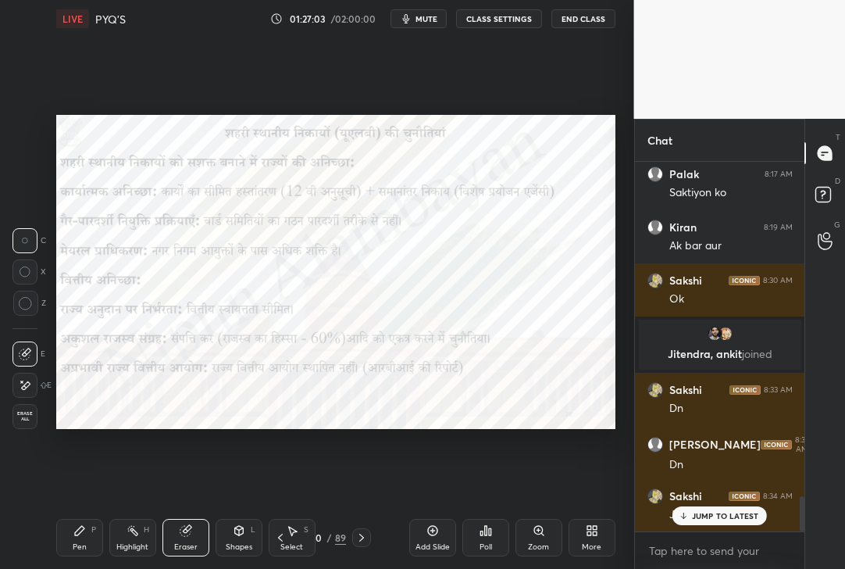
click at [25, 419] on span "Erase all" at bounding box center [24, 416] width 23 height 11
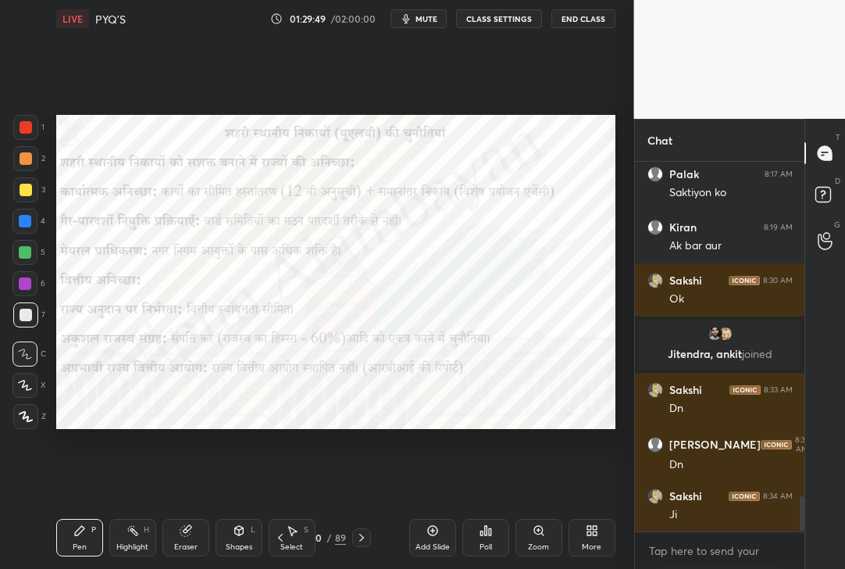
scroll to position [3584, 0]
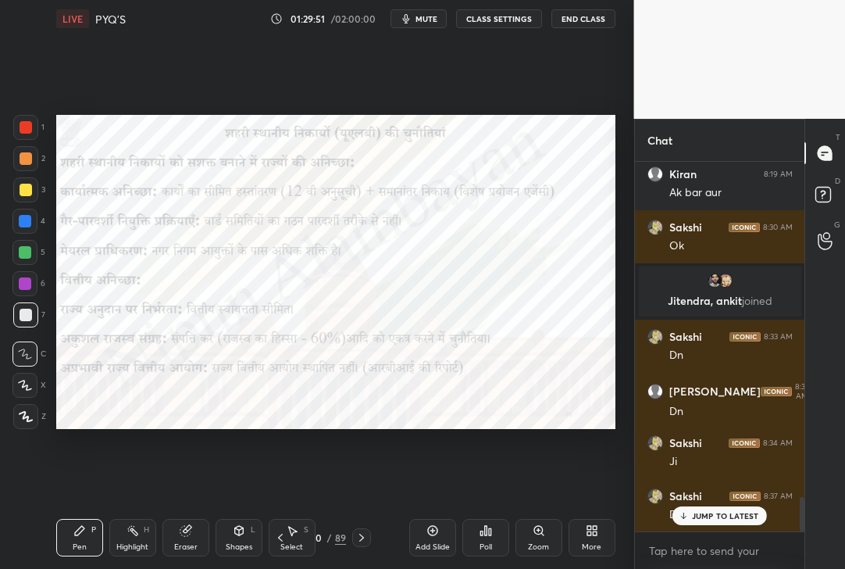
click at [469, 75] on div "Setting up your live class Poll for secs No correct answer Start poll" at bounding box center [336, 271] width 572 height 469
click at [712, 516] on p "JUMP TO LATEST" at bounding box center [725, 515] width 67 height 9
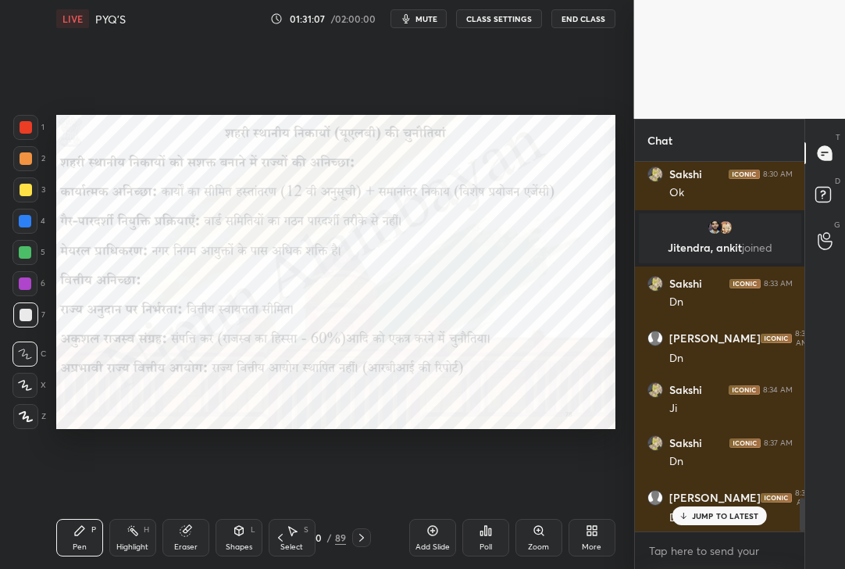
scroll to position [3690, 0]
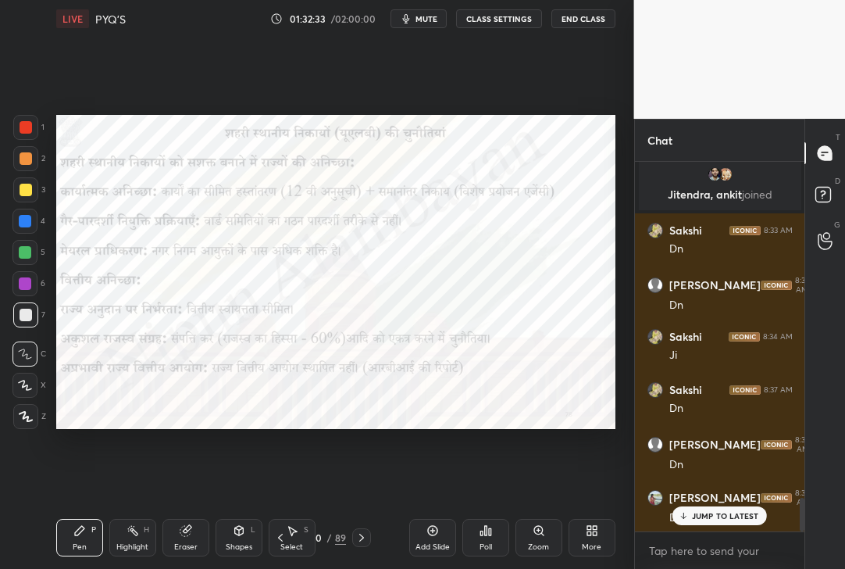
click at [733, 517] on p "JUMP TO LATEST" at bounding box center [725, 515] width 67 height 9
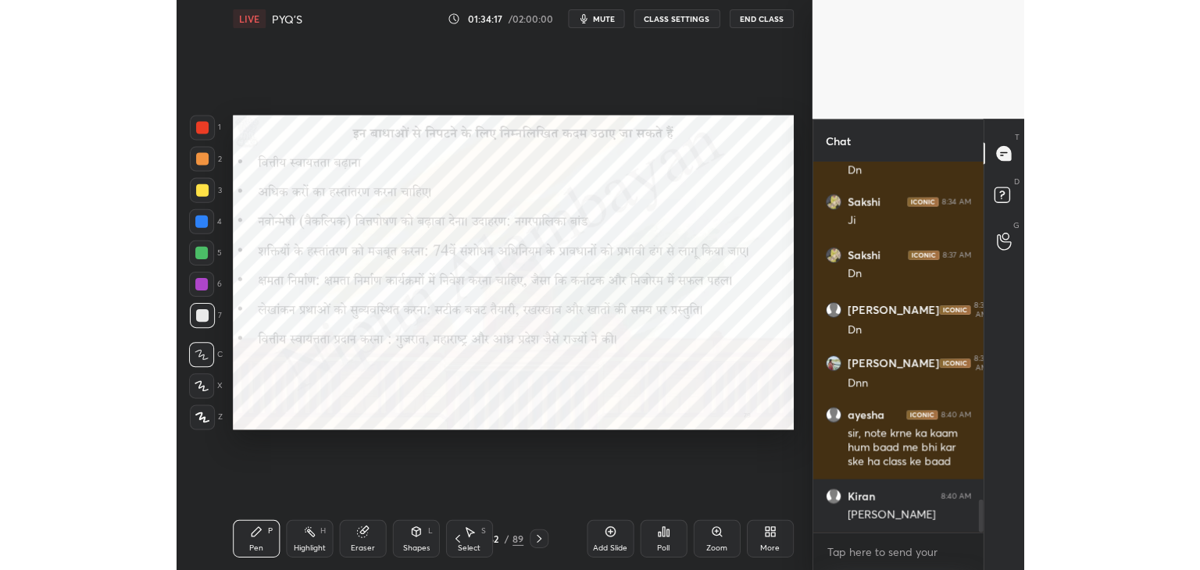
scroll to position [3878, 0]
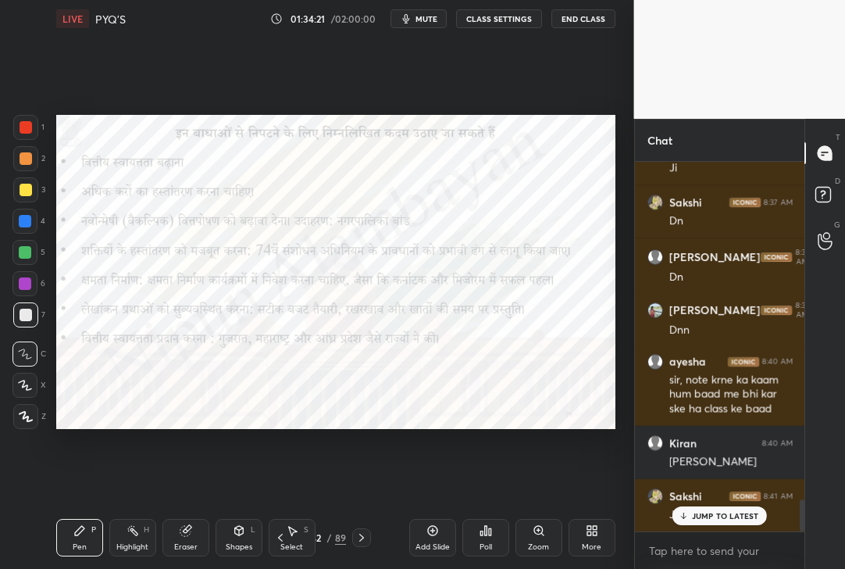
click at [716, 511] on p "JUMP TO LATEST" at bounding box center [725, 515] width 67 height 9
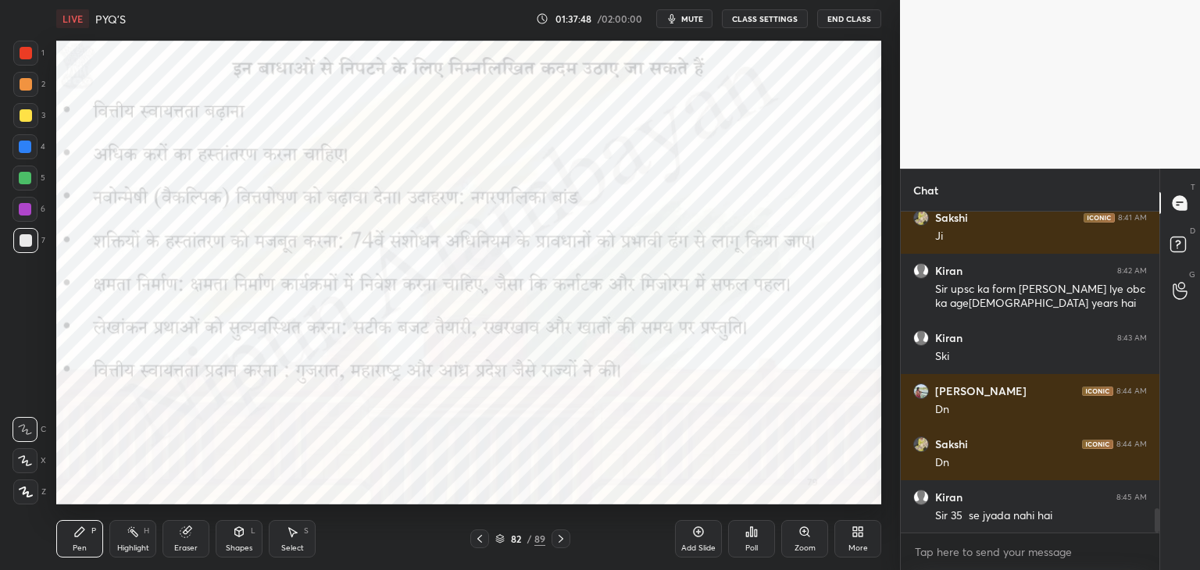
scroll to position [4062, 0]
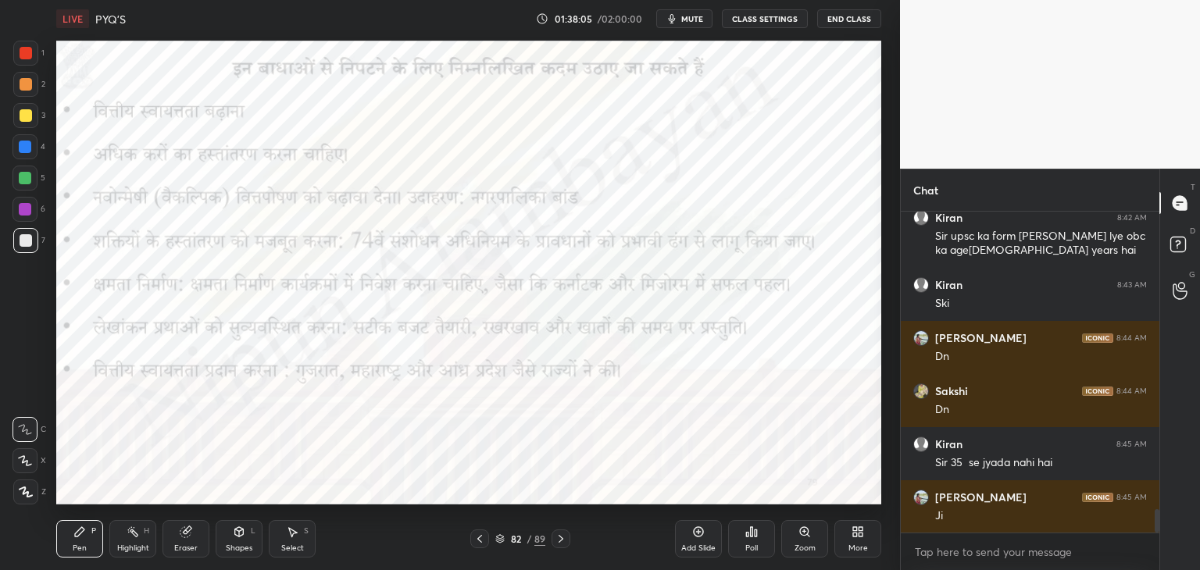
click at [700, 534] on icon at bounding box center [698, 532] width 12 height 12
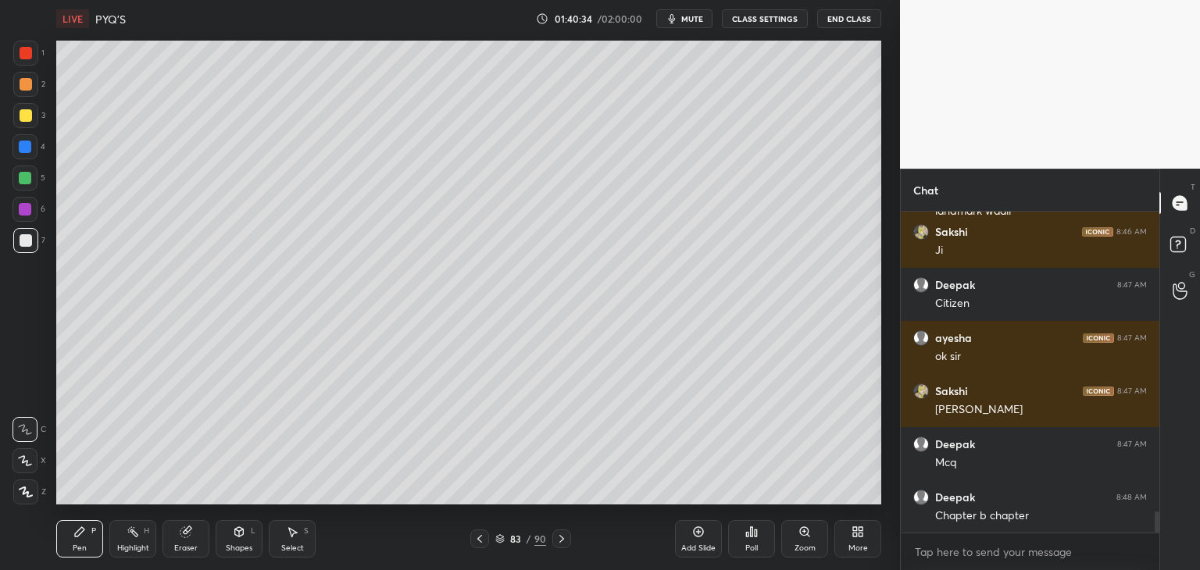
scroll to position [4503, 0]
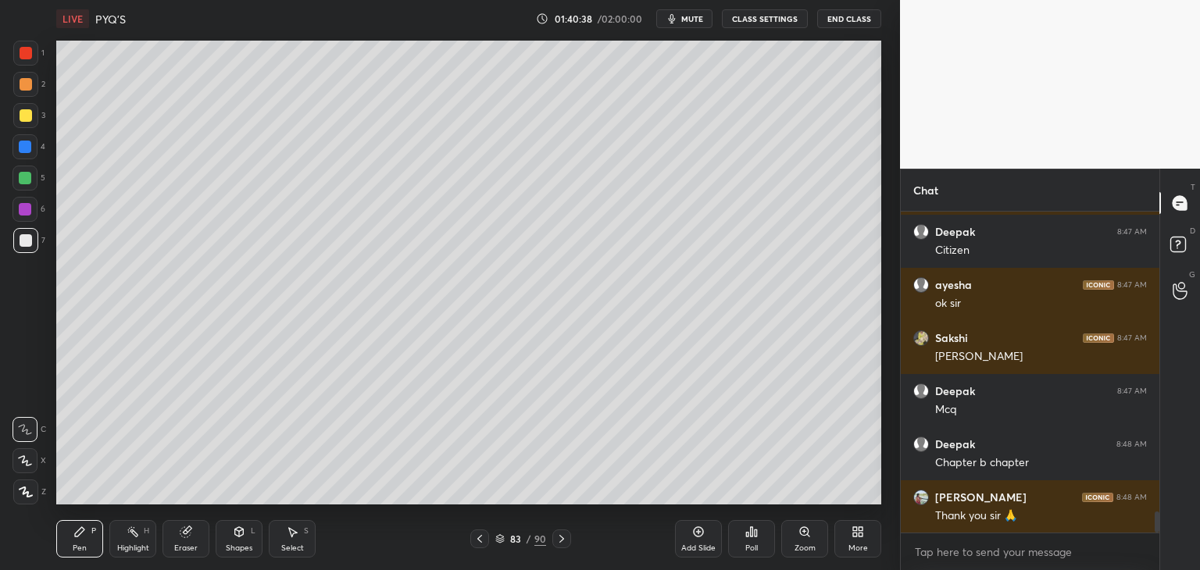
click at [847, 16] on button "End Class" at bounding box center [849, 18] width 64 height 19
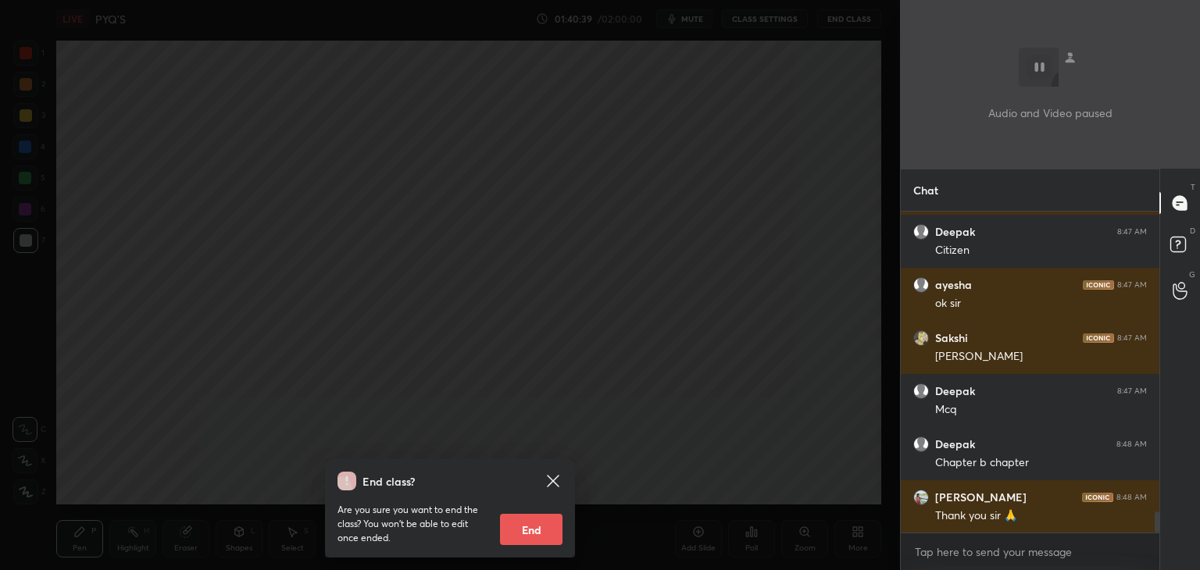
scroll to position [4556, 0]
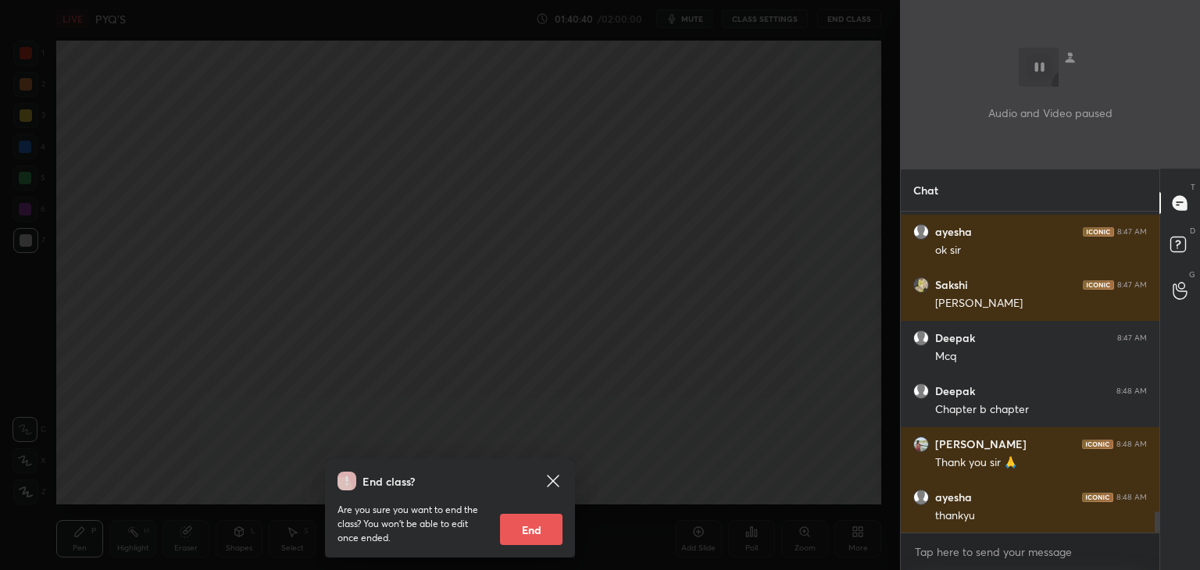
click at [516, 537] on button "End" at bounding box center [531, 529] width 62 height 31
type textarea "x"
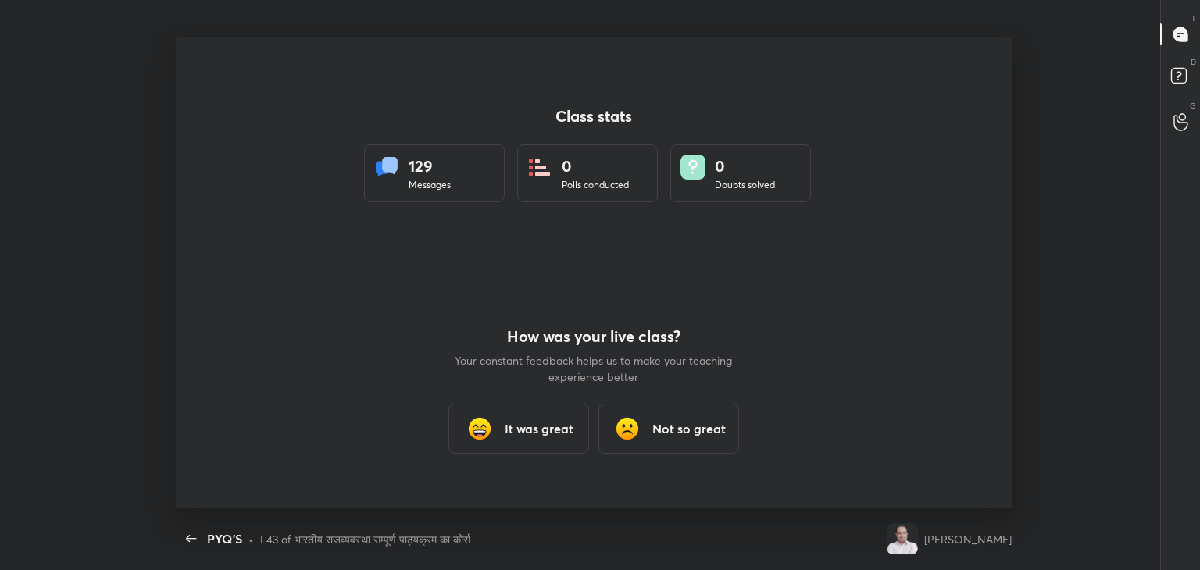
scroll to position [0, 0]
click at [524, 427] on h3 "It was great" at bounding box center [539, 428] width 69 height 19
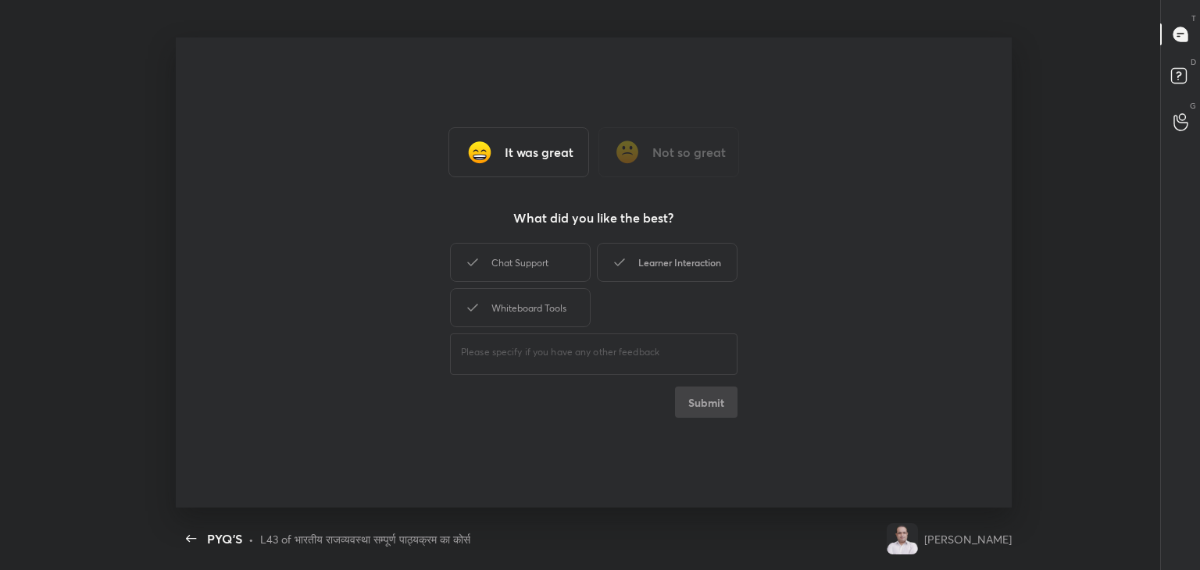
click at [650, 270] on div "Learner Interaction" at bounding box center [667, 262] width 141 height 39
click at [707, 398] on button "Submit" at bounding box center [706, 402] width 62 height 31
